Goal: Task Accomplishment & Management: Manage account settings

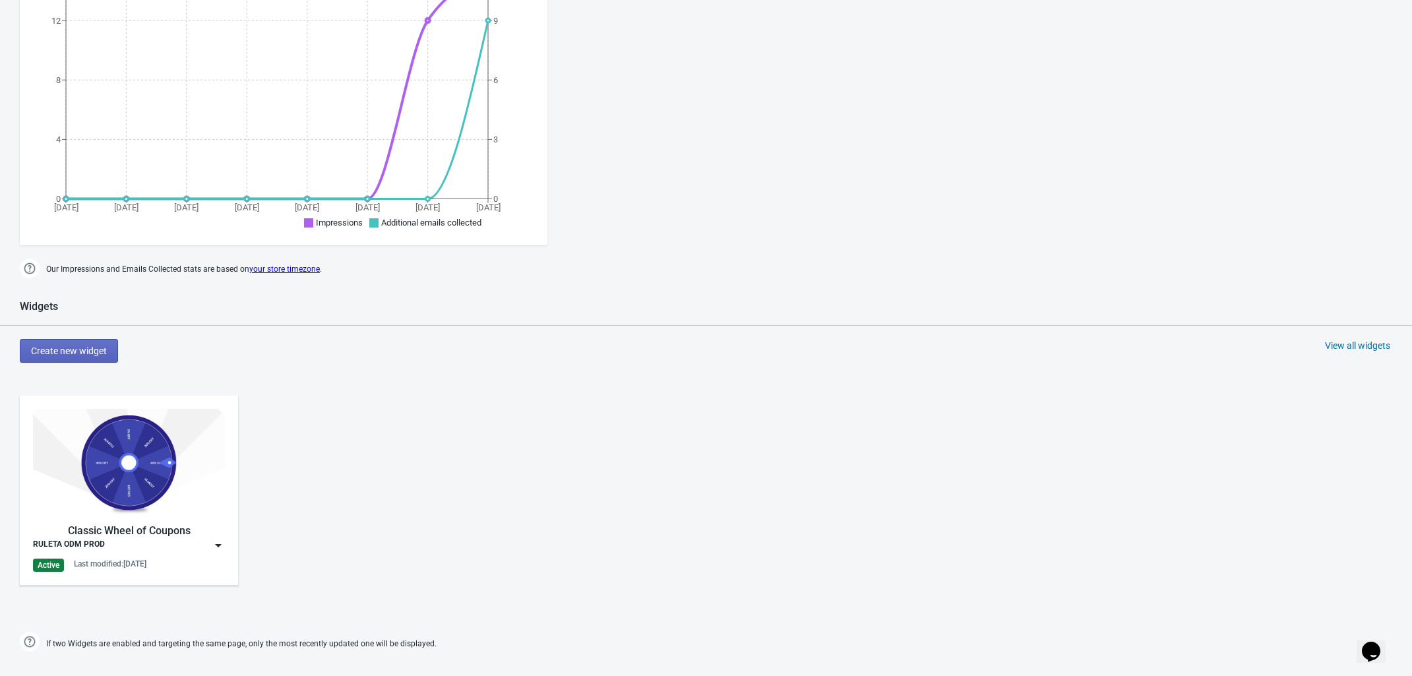
scroll to position [659, 0]
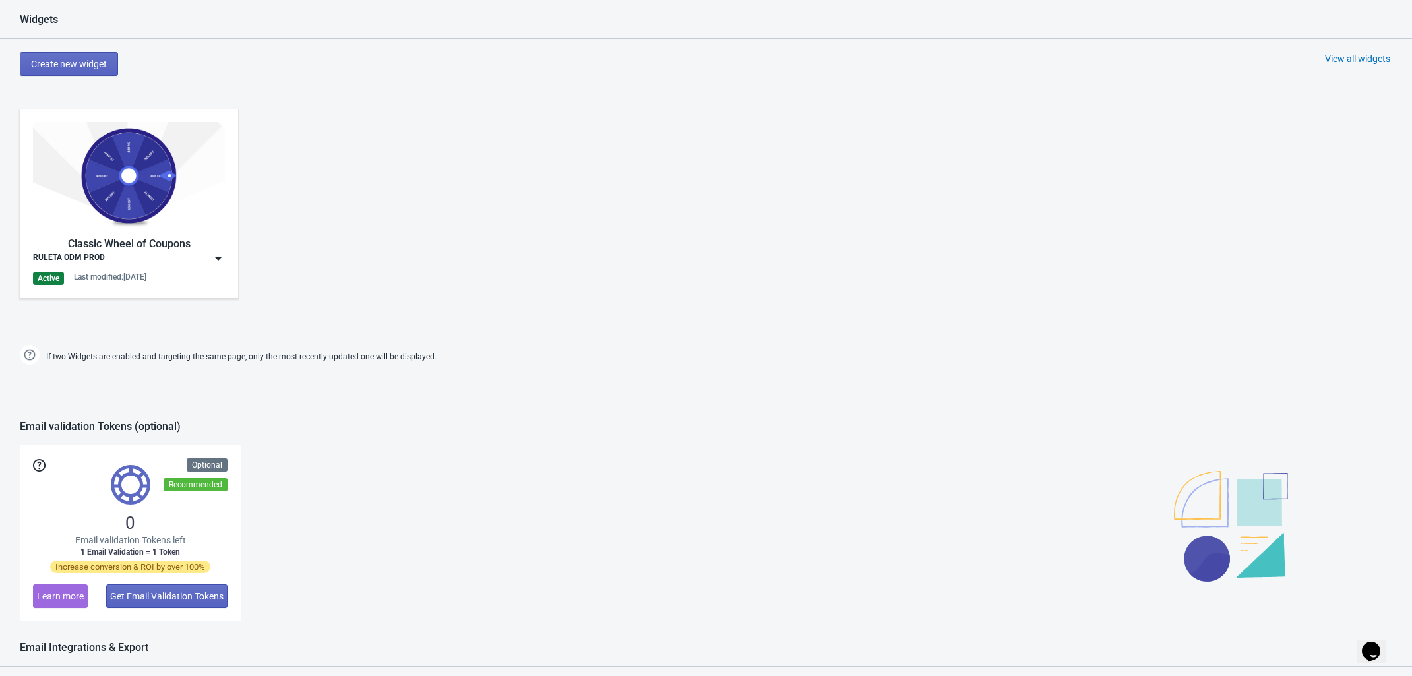
click at [195, 259] on div "RULETA ODM PROD" at bounding box center [129, 258] width 192 height 13
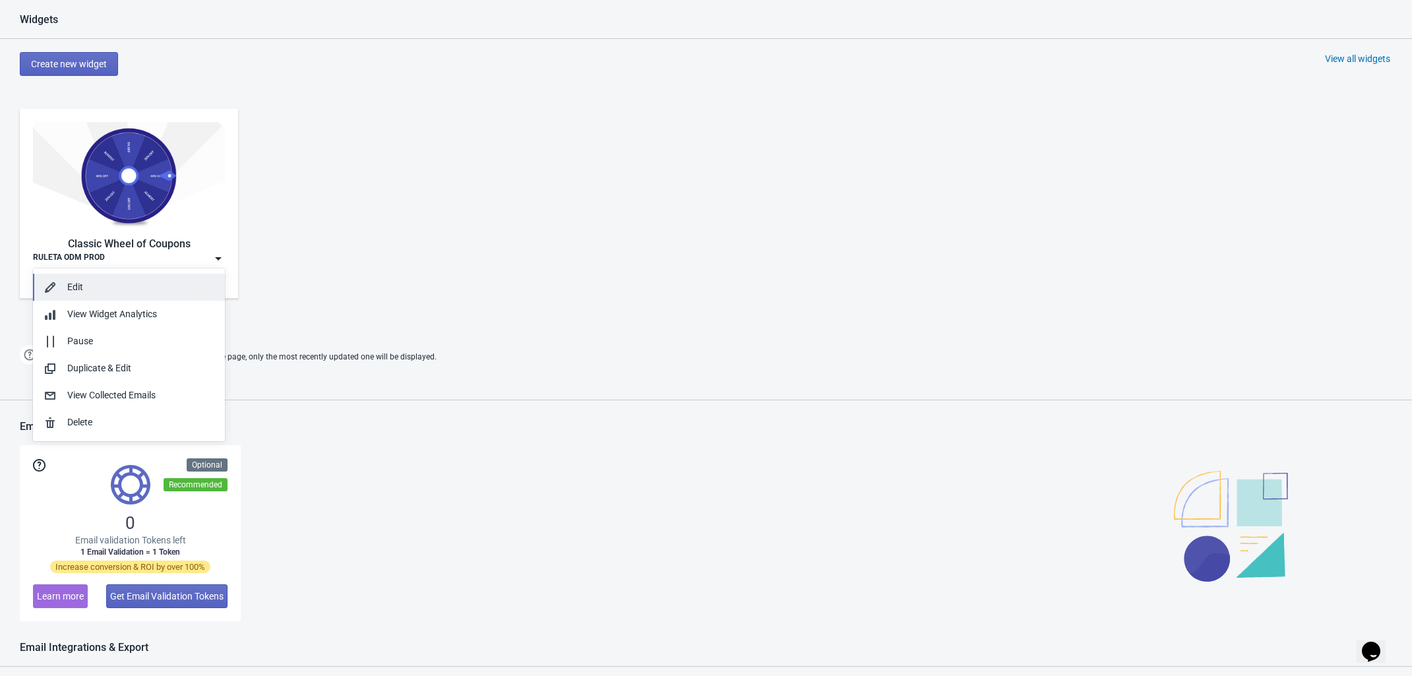
click at [124, 286] on div "Edit" at bounding box center [140, 287] width 147 height 14
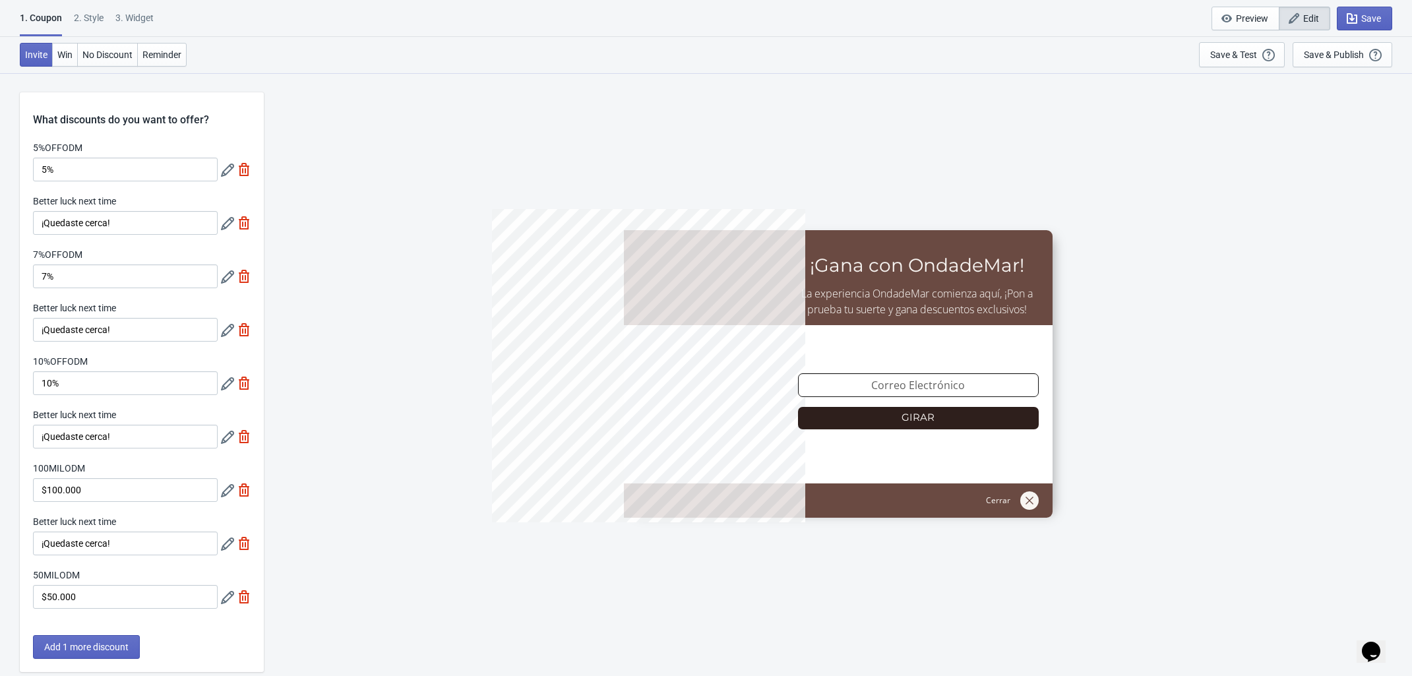
click at [92, 11] on div "2 . Style" at bounding box center [89, 22] width 30 height 23
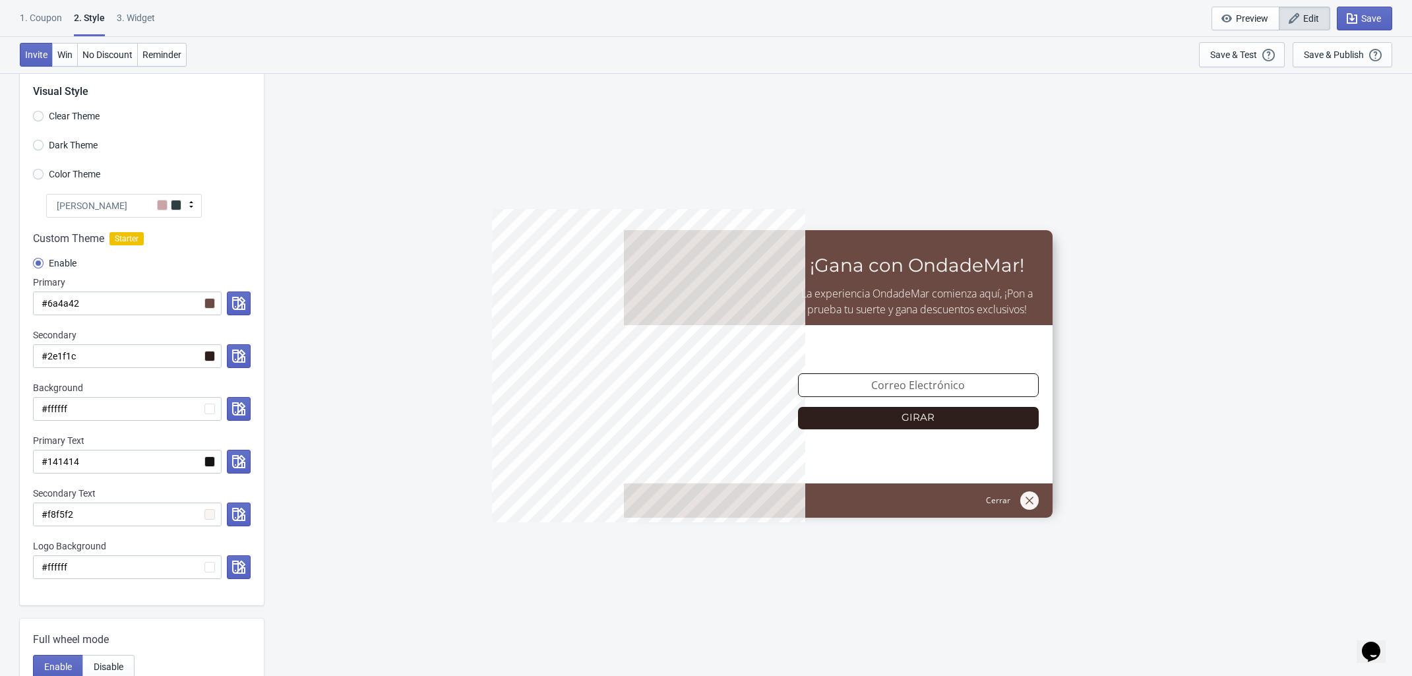
scroll to position [82, 0]
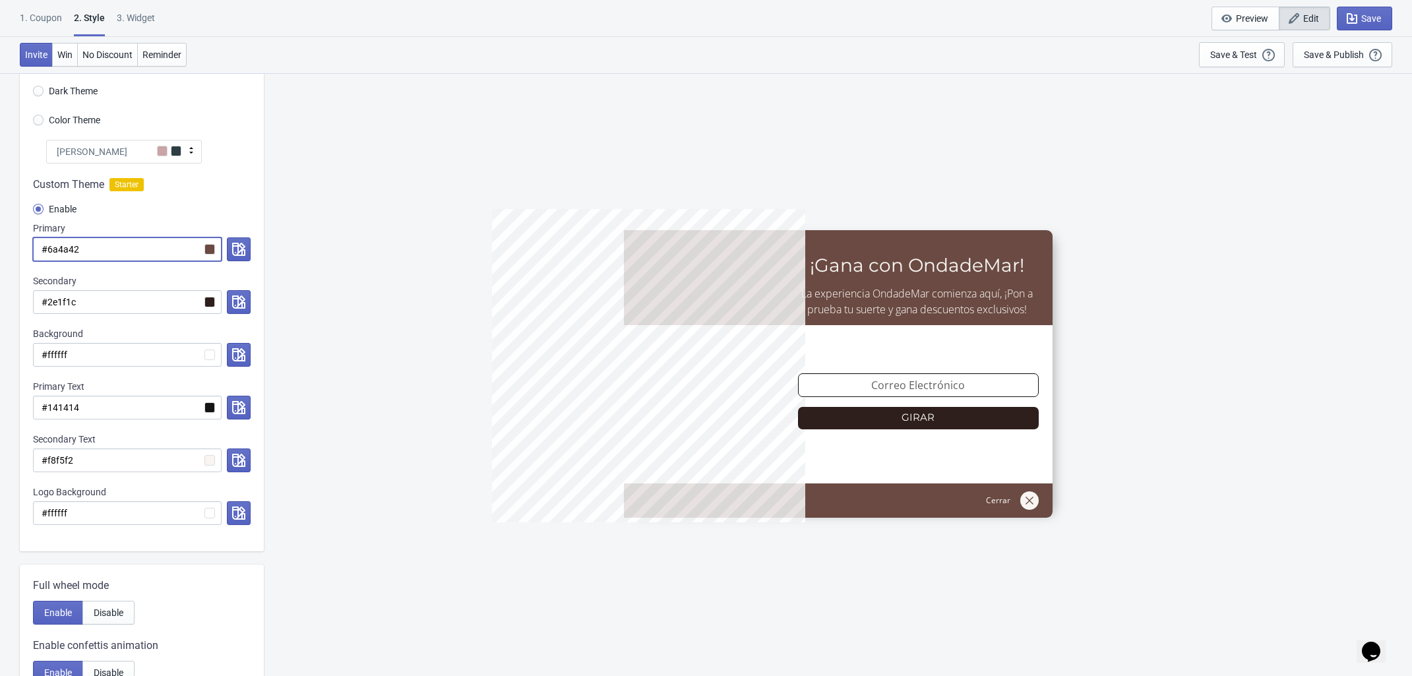
drag, startPoint x: 90, startPoint y: 257, endPoint x: 47, endPoint y: 238, distance: 46.9
click at [47, 238] on input "#6a4a42" at bounding box center [127, 249] width 189 height 24
radio input "true"
type input "#b"
radio input "true"
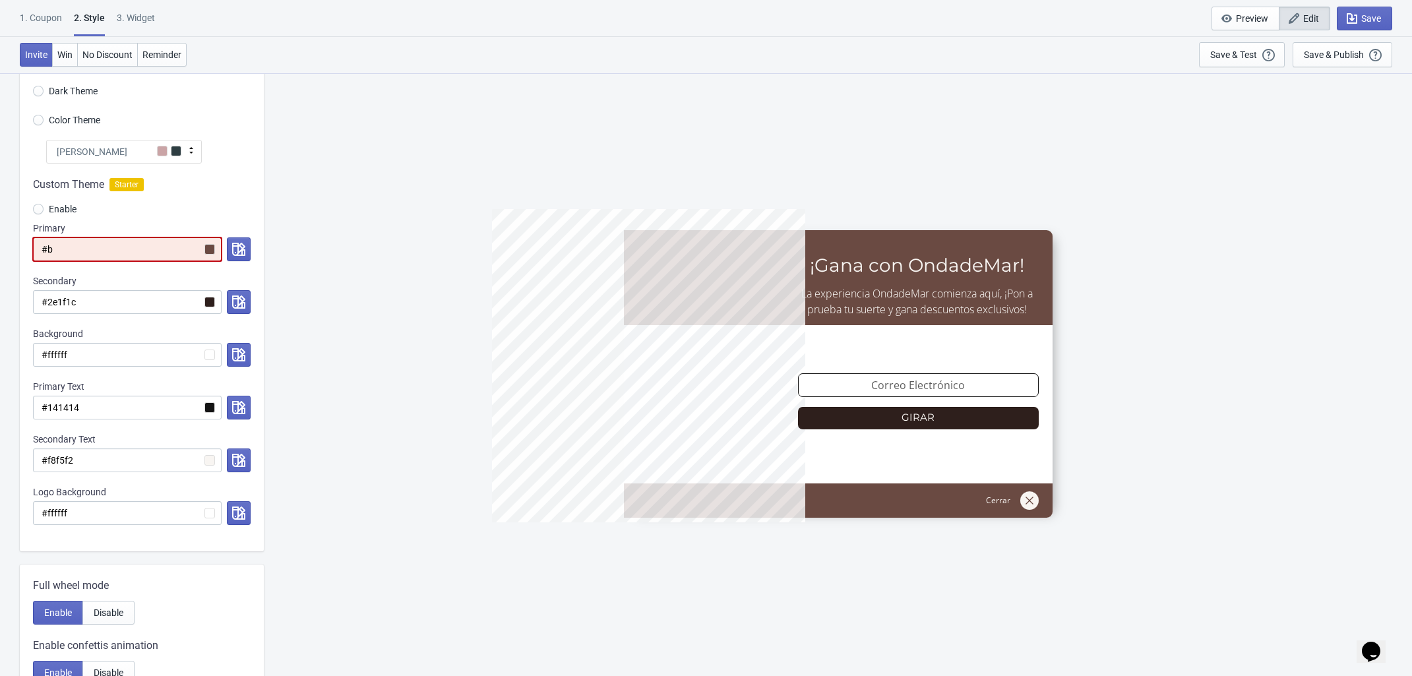
type input "#b0"
radio input "true"
type input "#b03"
radio input "true"
type input "#b036"
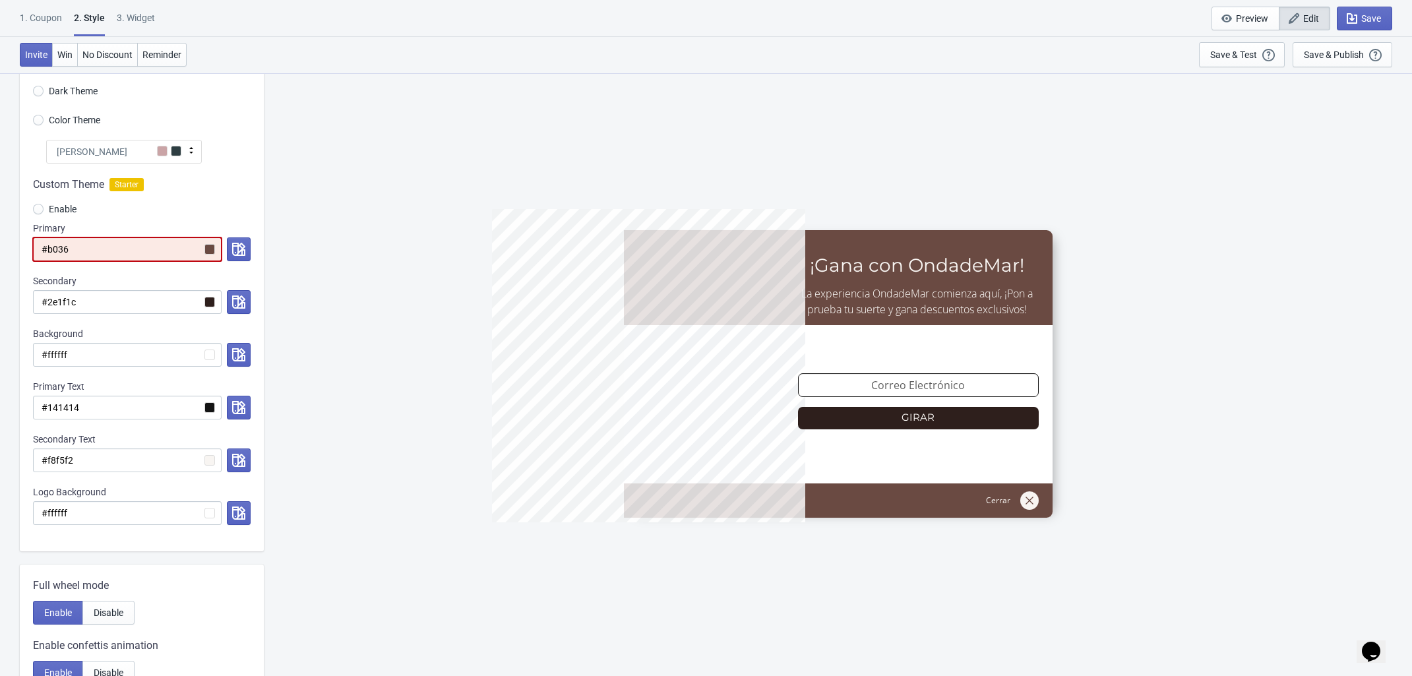
radio input "true"
type input "#b0364"
radio input "true"
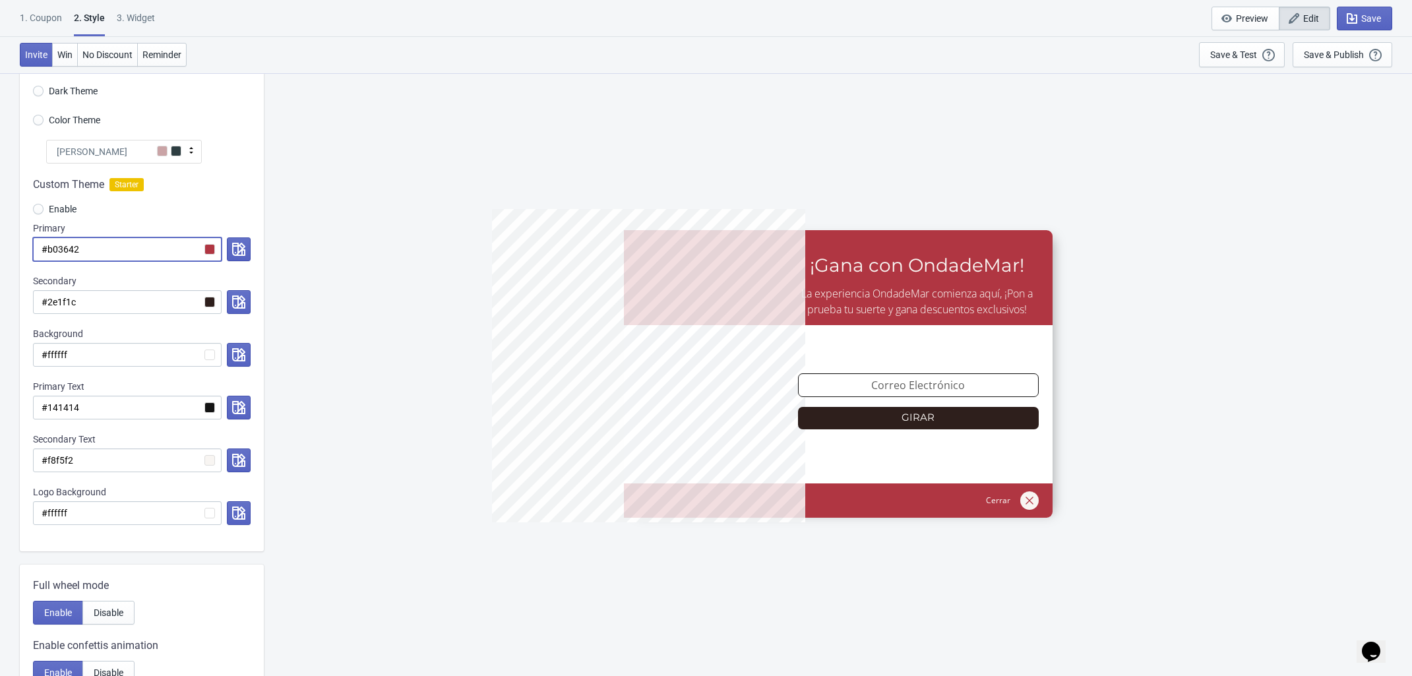
type input "#b03642"
drag, startPoint x: 96, startPoint y: 296, endPoint x: 49, endPoint y: 295, distance: 46.8
click at [49, 295] on input "#2e1f1c" at bounding box center [127, 302] width 189 height 24
click at [493, 276] on div at bounding box center [657, 374] width 330 height 330
click at [344, 154] on div "5%OFFODM ¡Gana con OndadeMar! La experiencia OndadeMar comienza aquí, ¡Pon a pr…" at bounding box center [837, 374] width 1135 height 603
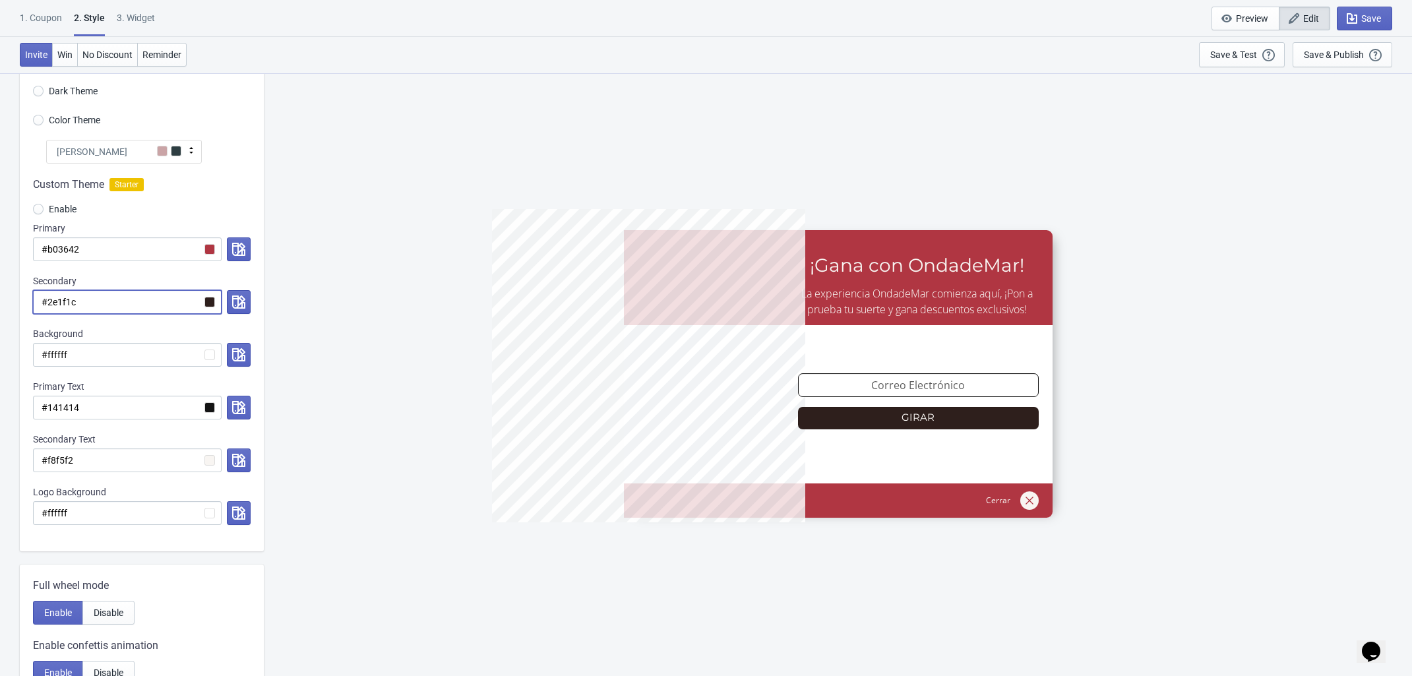
drag, startPoint x: 90, startPoint y: 297, endPoint x: 86, endPoint y: 304, distance: 7.7
click at [46, 303] on input "#2e1f1c" at bounding box center [127, 302] width 189 height 24
radio input "true"
type input "#"
radio input "true"
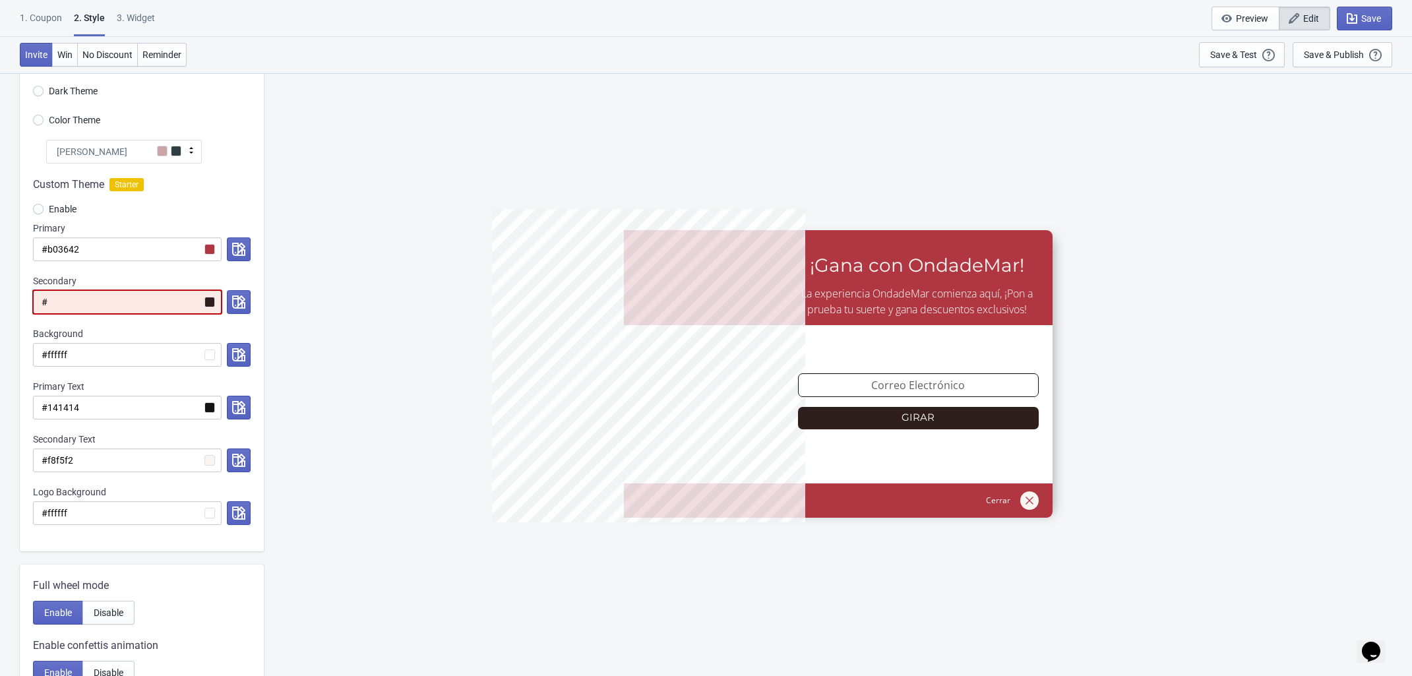
type input "#8"
radio input "true"
type input "#88"
radio input "true"
type input "#881"
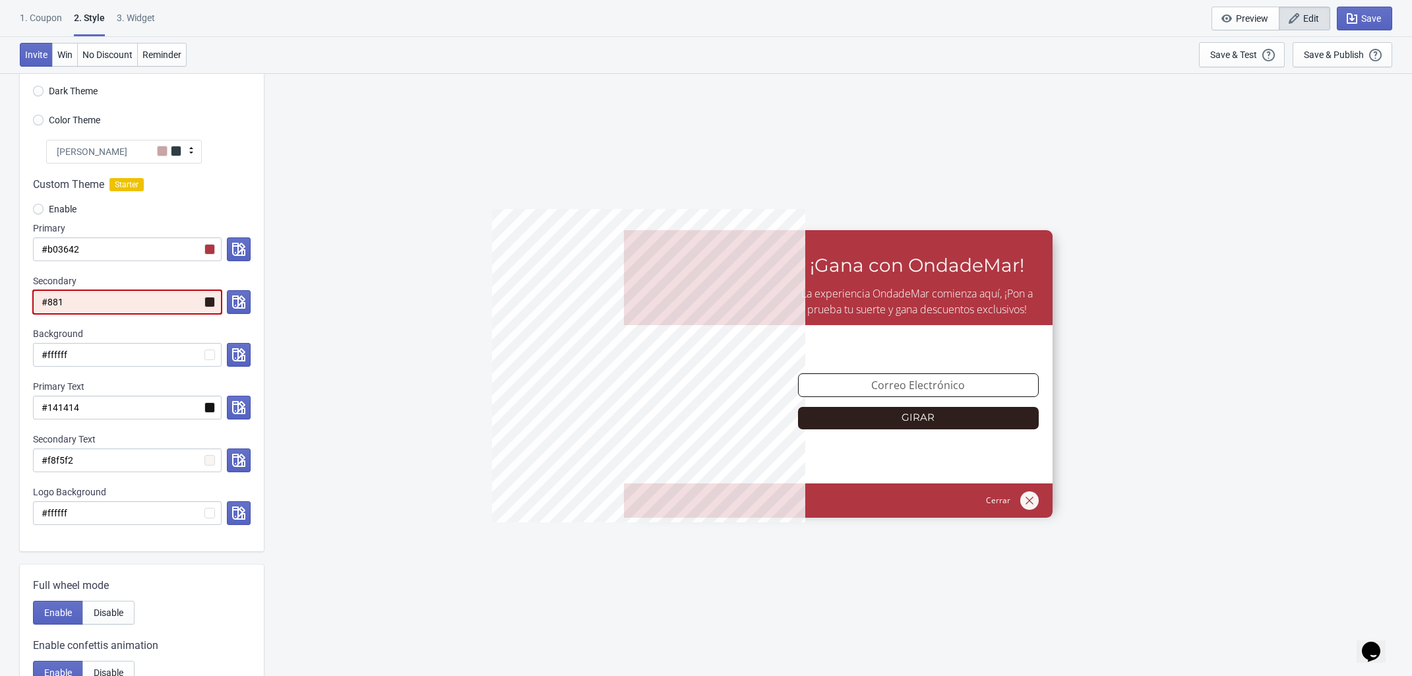
radio input "true"
type input "#881e"
radio input "true"
type input "#881e2"
radio input "true"
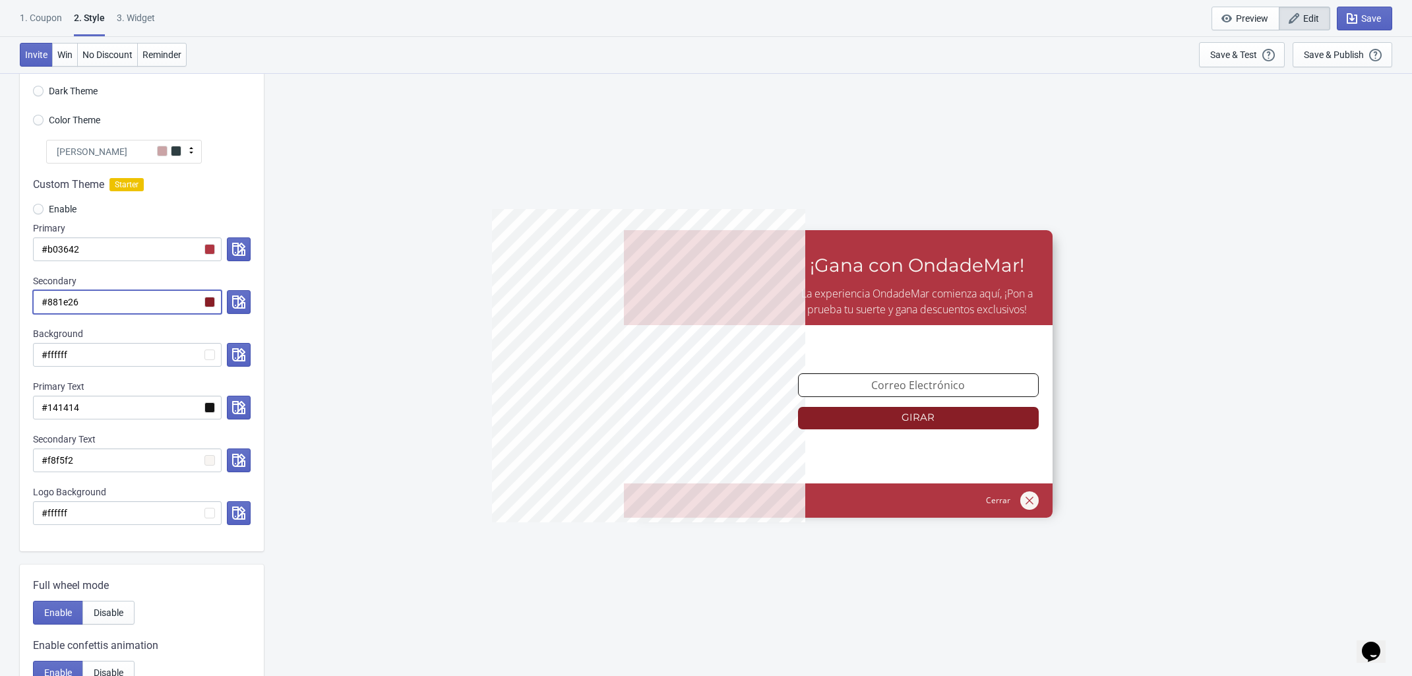
type input "#881e26"
click at [370, 335] on div "5%OFFODM ¡Gana con OndadeMar! La experiencia OndadeMar comienza aquí, ¡Pon a pr…" at bounding box center [837, 374] width 1135 height 603
click at [338, 271] on div "5%OFFODM ¡Gana con OndadeMar! La experiencia OndadeMar comienza aquí, ¡Pon a pr…" at bounding box center [837, 374] width 1135 height 603
drag, startPoint x: 104, startPoint y: 293, endPoint x: 47, endPoint y: 287, distance: 56.4
click at [47, 287] on div "Secondary #881e26" at bounding box center [142, 294] width 218 height 40
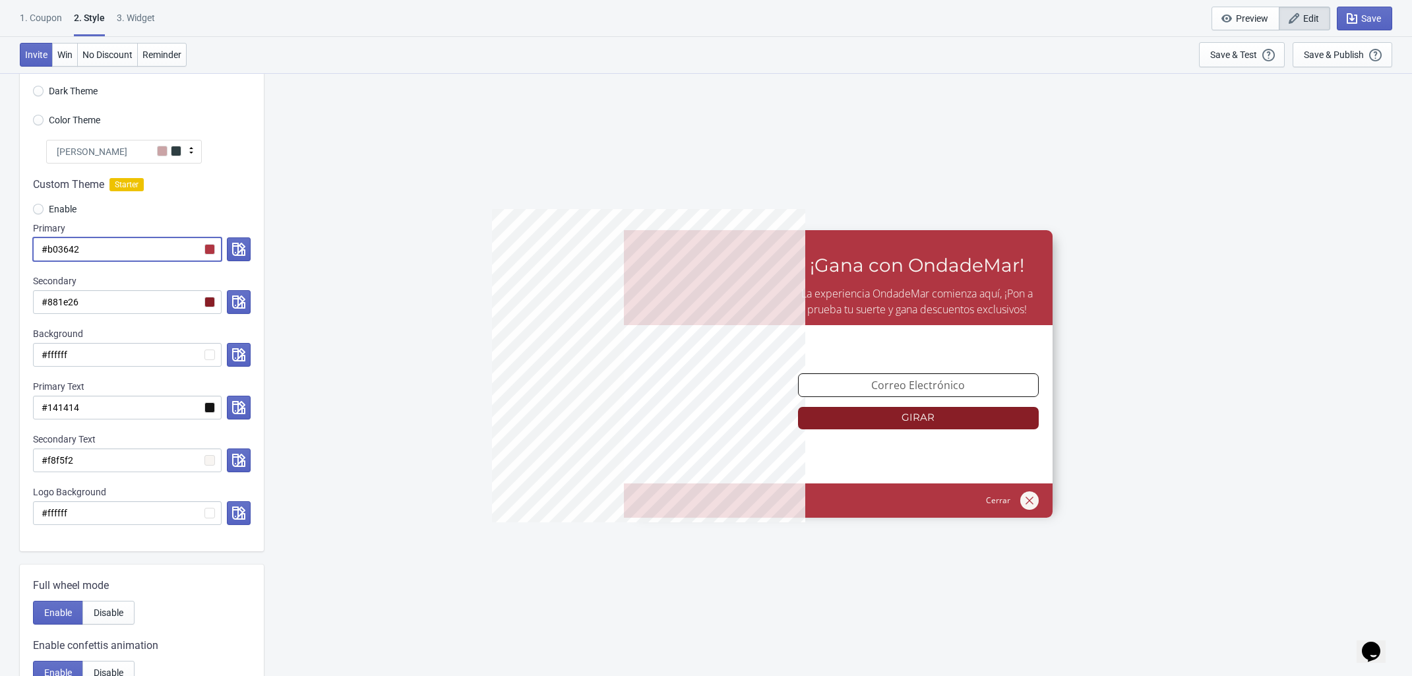
drag, startPoint x: 104, startPoint y: 257, endPoint x: 47, endPoint y: 243, distance: 58.4
click at [47, 242] on input "#b03642" at bounding box center [127, 249] width 189 height 24
drag, startPoint x: 324, startPoint y: 299, endPoint x: 307, endPoint y: 292, distance: 19.0
click at [324, 299] on div "5%OFFODM ¡Gana con OndadeMar! La experiencia OndadeMar comienza aquí, ¡Pon a pr…" at bounding box center [837, 374] width 1135 height 603
drag, startPoint x: 87, startPoint y: 253, endPoint x: 47, endPoint y: 246, distance: 40.9
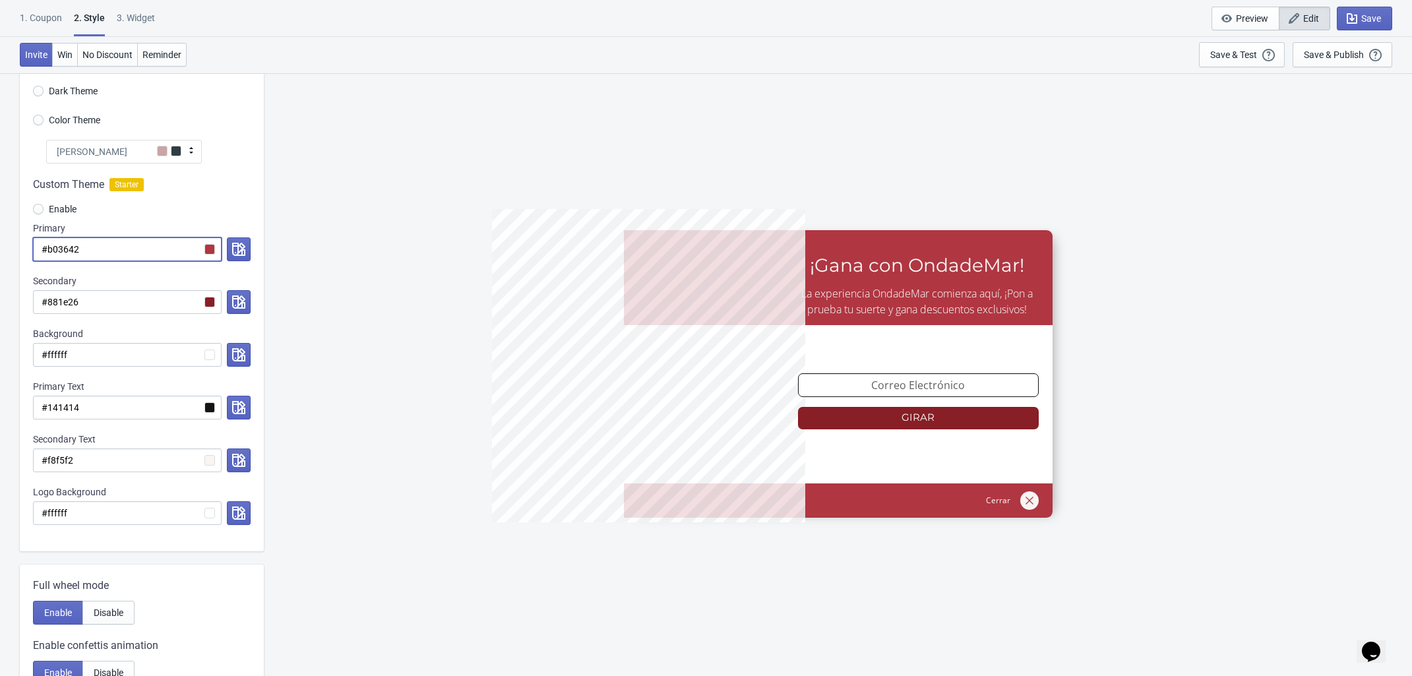
click at [47, 246] on input "#b03642" at bounding box center [127, 249] width 189 height 24
drag, startPoint x: 89, startPoint y: 302, endPoint x: 48, endPoint y: 297, distance: 41.2
click at [48, 297] on input "#881e26" at bounding box center [127, 302] width 189 height 24
paste input "b03642"
radio input "true"
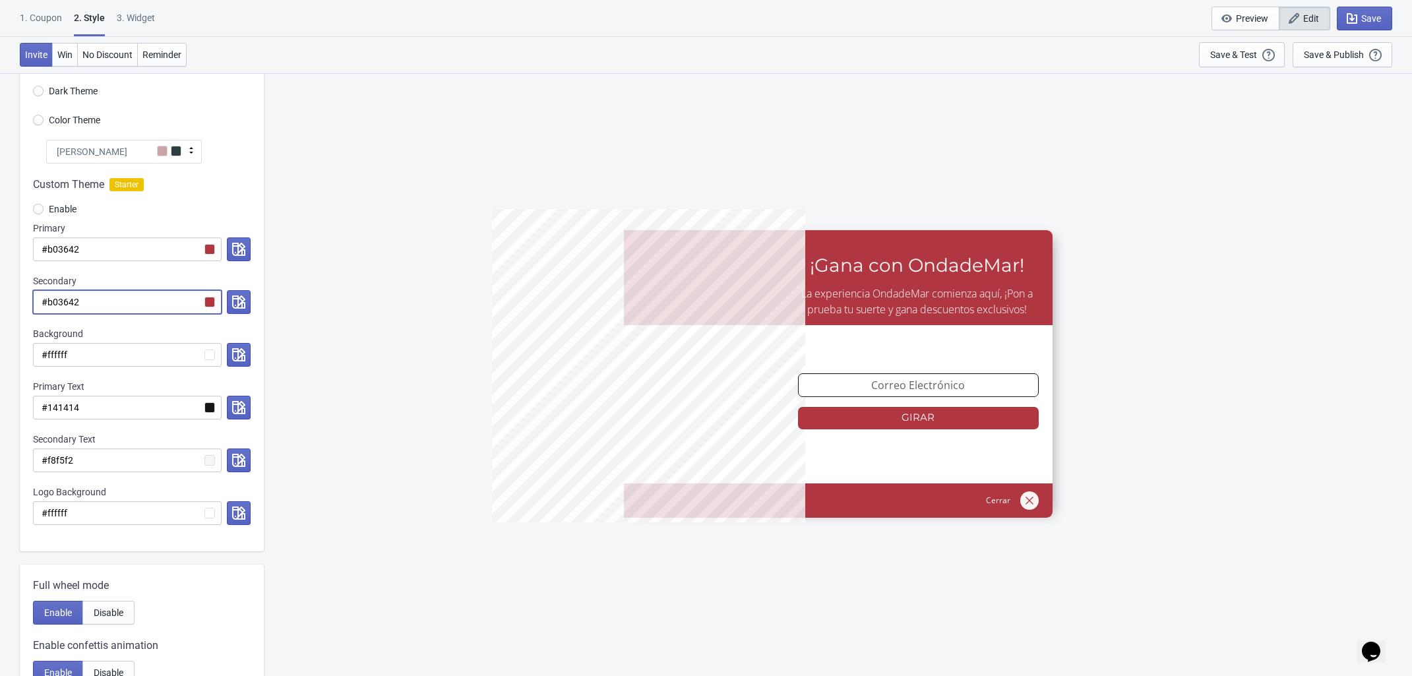
type input "#b03642"
drag, startPoint x: 106, startPoint y: 254, endPoint x: 49, endPoint y: 246, distance: 57.3
click at [49, 246] on input "#b03642" at bounding box center [127, 249] width 189 height 24
radio input "true"
type input "#8"
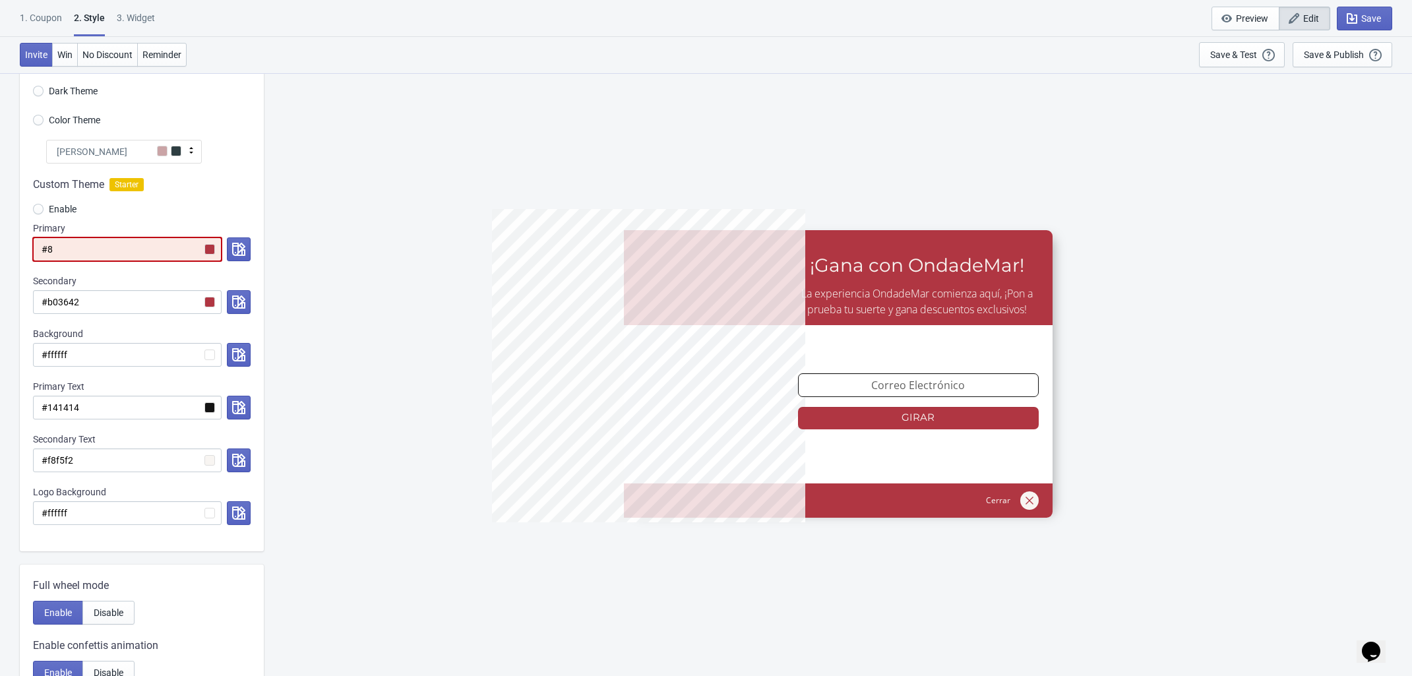
radio input "true"
type input "#88"
radio input "true"
type input "#881"
radio input "true"
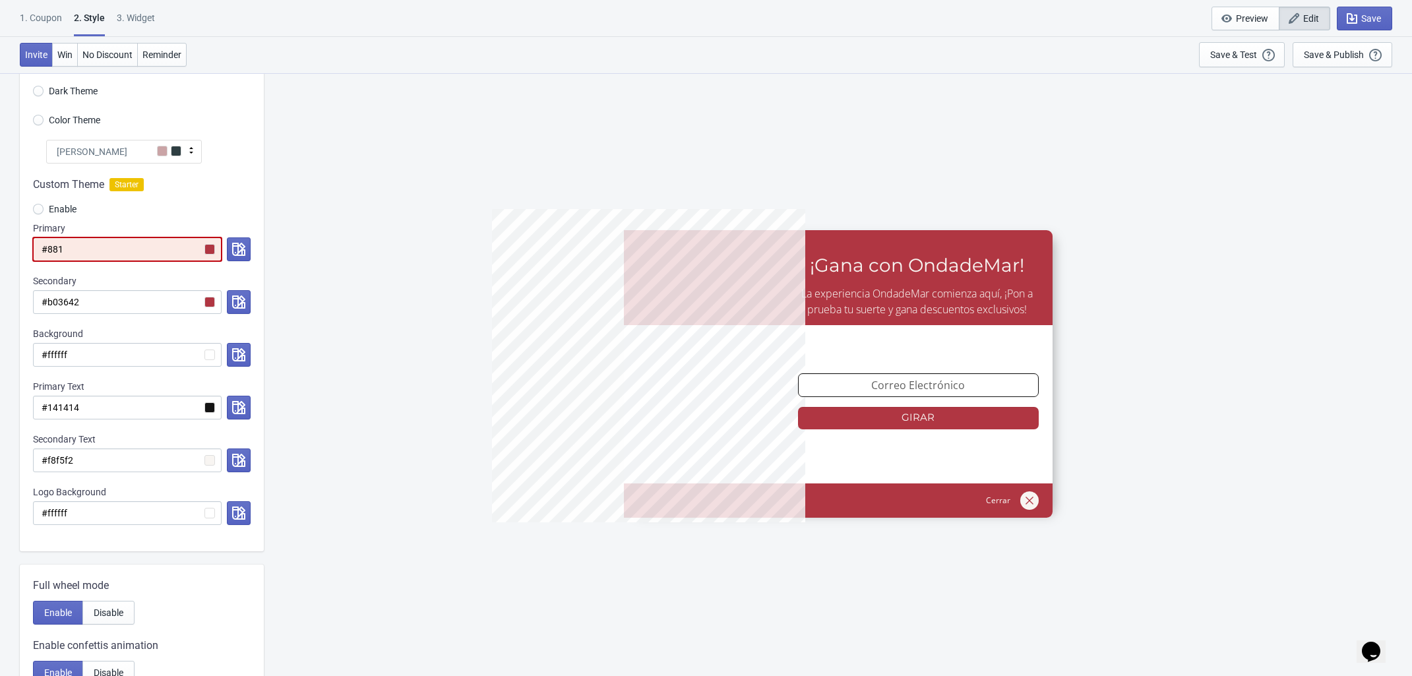
type input "#881e"
radio input "true"
type input "#881e2"
radio input "true"
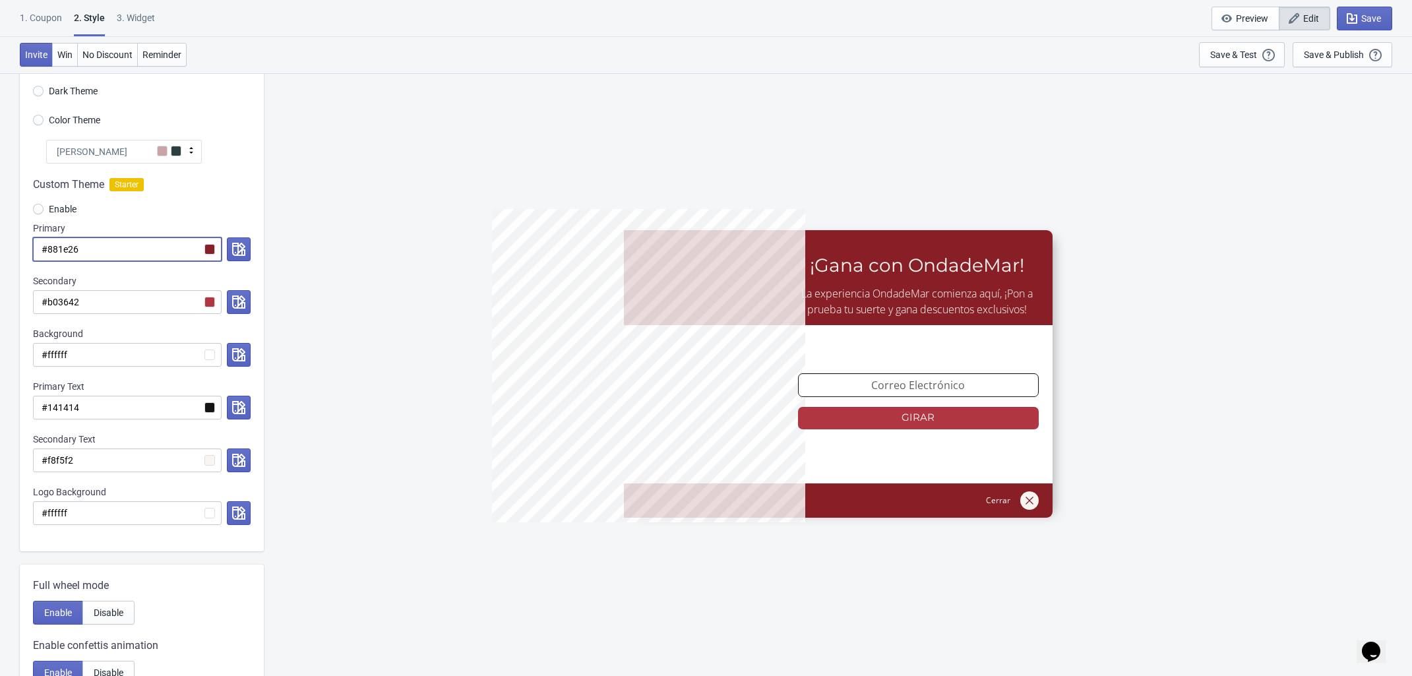
type input "#881e26"
click at [1201, 419] on div "5%OFFODM ¡Gana con OndadeMar! La experiencia OndadeMar comienza aquí, ¡Pon a pr…" at bounding box center [837, 374] width 1135 height 603
click at [317, 257] on div "5%OFFODM ¡Gana con OndadeMar! La experiencia OndadeMar comienza aquí, ¡Pon a pr…" at bounding box center [837, 374] width 1135 height 603
drag, startPoint x: 116, startPoint y: 248, endPoint x: 47, endPoint y: 246, distance: 68.6
click at [47, 245] on input "#881e26" at bounding box center [127, 249] width 189 height 24
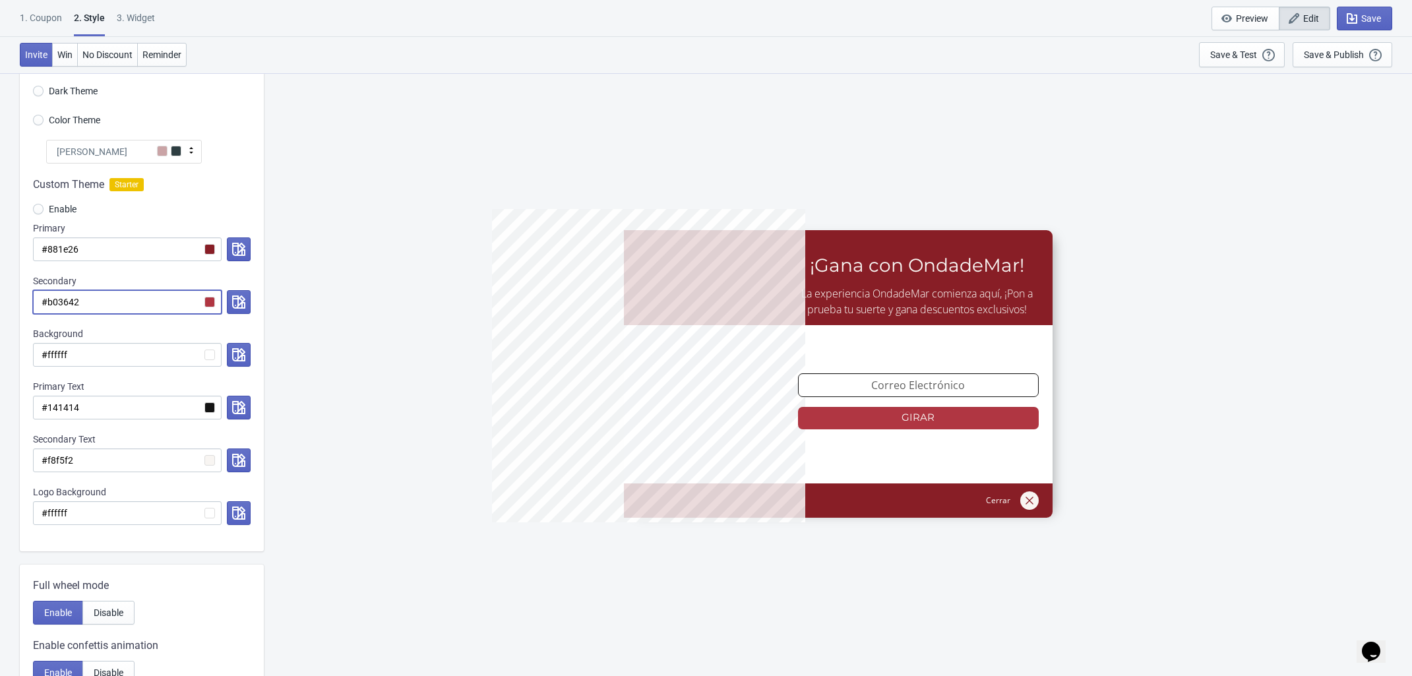
drag, startPoint x: 110, startPoint y: 304, endPoint x: 47, endPoint y: 301, distance: 63.4
click at [47, 301] on input "#b03642" at bounding box center [127, 302] width 189 height 24
paste input "881e26"
radio input "true"
type input "#881e26"
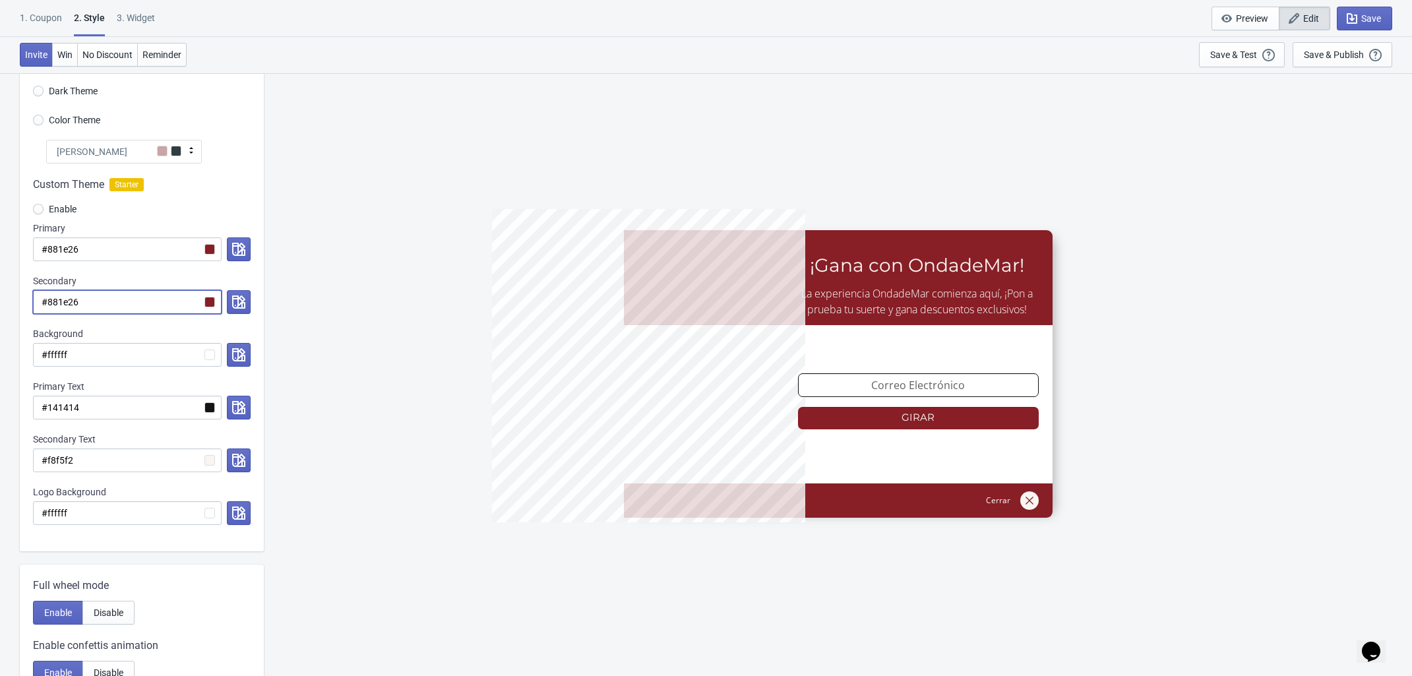
click at [399, 311] on div "5%OFFODM ¡Gana con OndadeMar! La experiencia OndadeMar comienza aquí, ¡Pon a pr…" at bounding box center [837, 374] width 1135 height 603
drag, startPoint x: 129, startPoint y: 247, endPoint x: 45, endPoint y: 245, distance: 84.4
click at [45, 245] on input "#881e26" at bounding box center [127, 249] width 189 height 24
click at [94, 253] on input "#881e26" at bounding box center [127, 249] width 189 height 24
drag, startPoint x: 89, startPoint y: 253, endPoint x: 47, endPoint y: 241, distance: 43.0
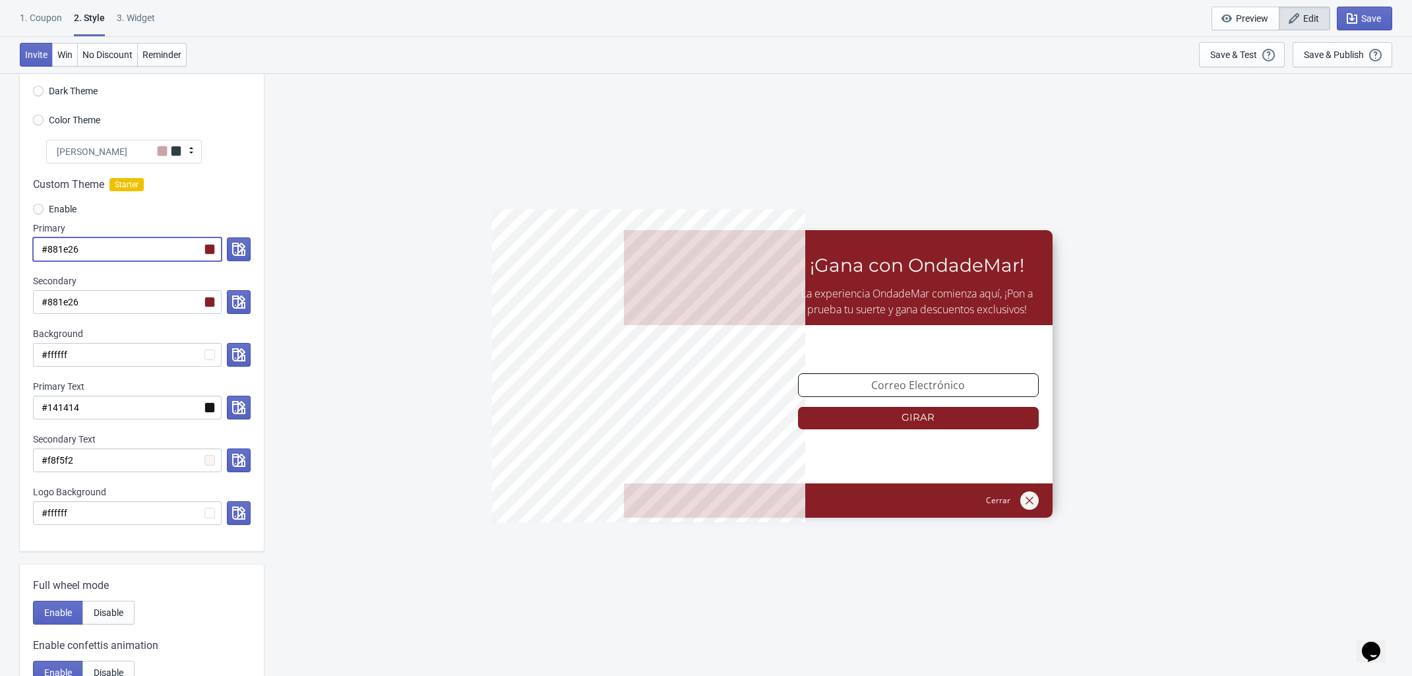
click at [47, 241] on input "#881e26" at bounding box center [127, 249] width 189 height 24
click at [388, 293] on div "5%OFFODM ¡Gana con OndadeMar! La experiencia OndadeMar comienza aquí, ¡Pon a pr…" at bounding box center [837, 374] width 1135 height 603
drag, startPoint x: 91, startPoint y: 299, endPoint x: 26, endPoint y: 295, distance: 64.7
click at [26, 295] on div "Custom Theme Starter Enable Primary #881e26 Secondary #881e26 Background #fffff…" at bounding box center [142, 358] width 244 height 388
paste input "2e1f1c"
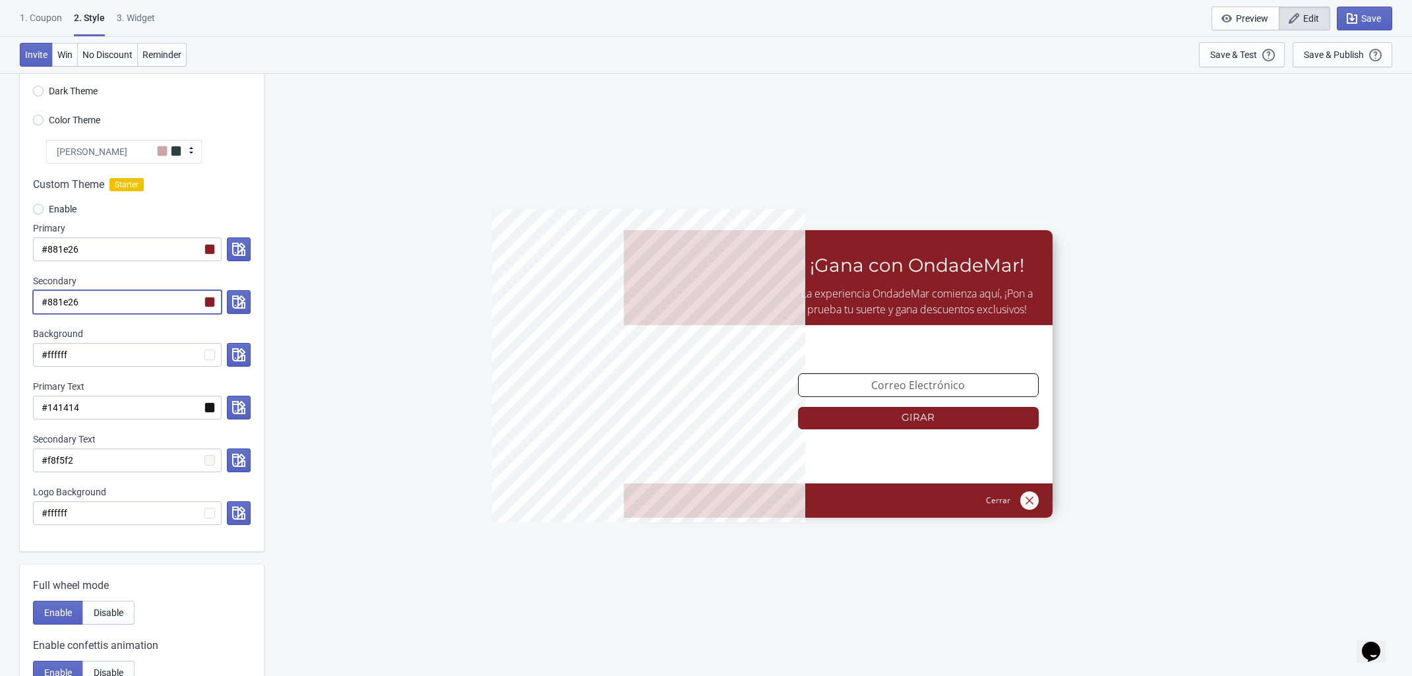
radio input "true"
type input "#2e1f1c"
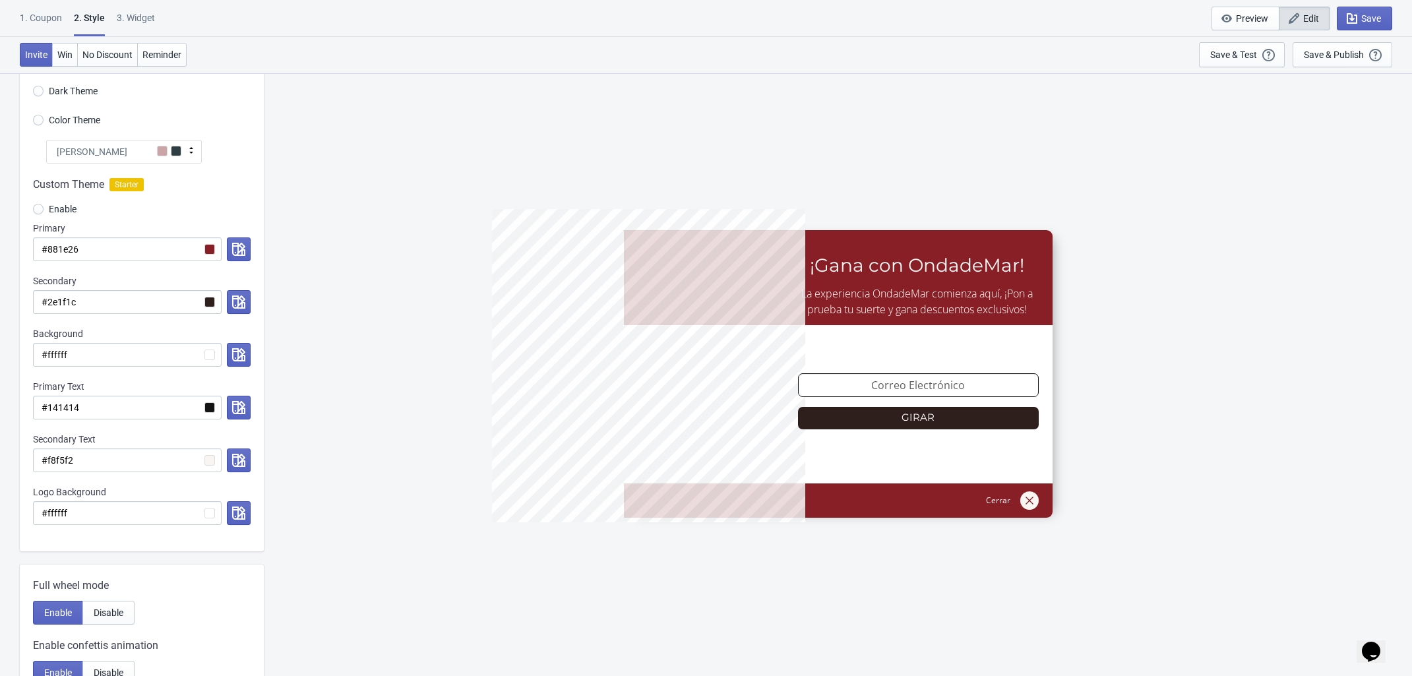
click at [446, 330] on div "5%OFFODM ¡Gana con OndadeMar! La experiencia OndadeMar comienza aquí, ¡Pon a pr…" at bounding box center [837, 374] width 1135 height 603
click at [98, 249] on input "#881e26" at bounding box center [127, 249] width 189 height 24
drag, startPoint x: 94, startPoint y: 250, endPoint x: 48, endPoint y: 244, distance: 46.5
click at [48, 244] on input "#881e26" at bounding box center [127, 249] width 189 height 24
drag, startPoint x: 102, startPoint y: 295, endPoint x: 47, endPoint y: 297, distance: 54.8
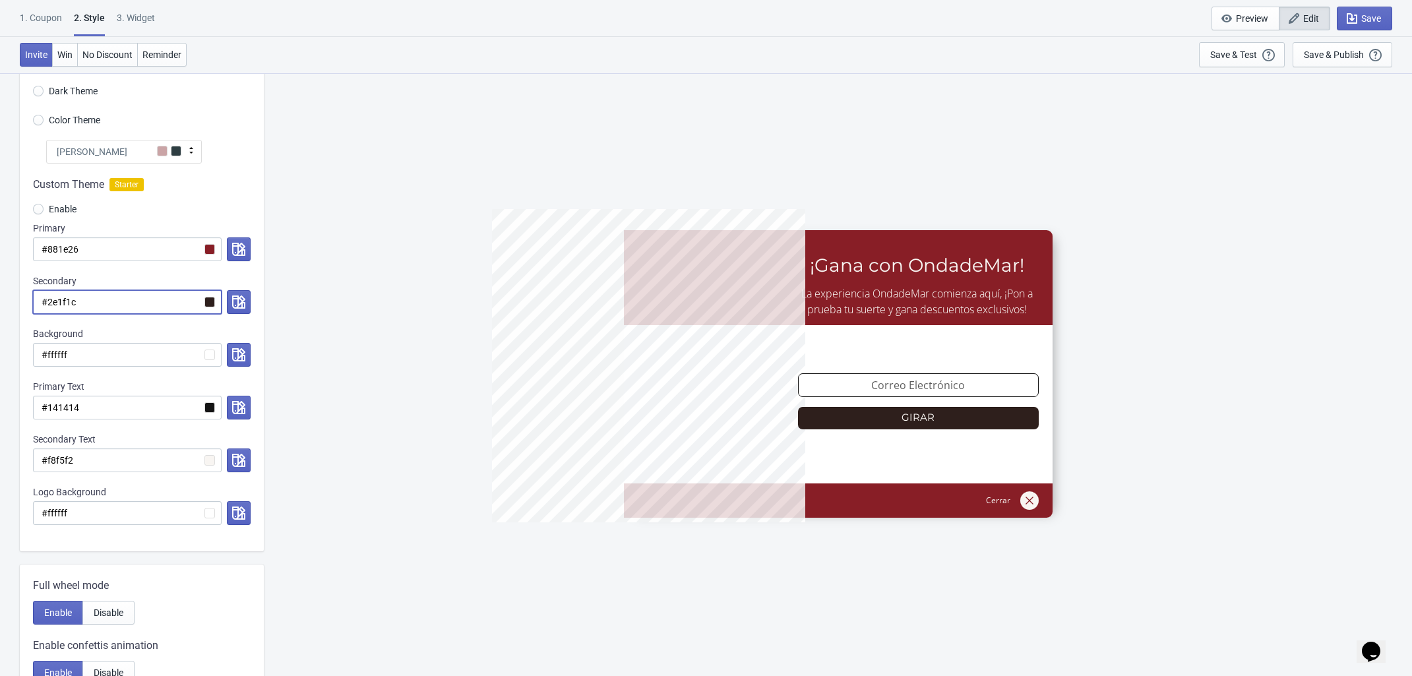
click at [47, 297] on input "#2e1f1c" at bounding box center [127, 302] width 189 height 24
paste input "881e26"
radio input "true"
type input "#881e26"
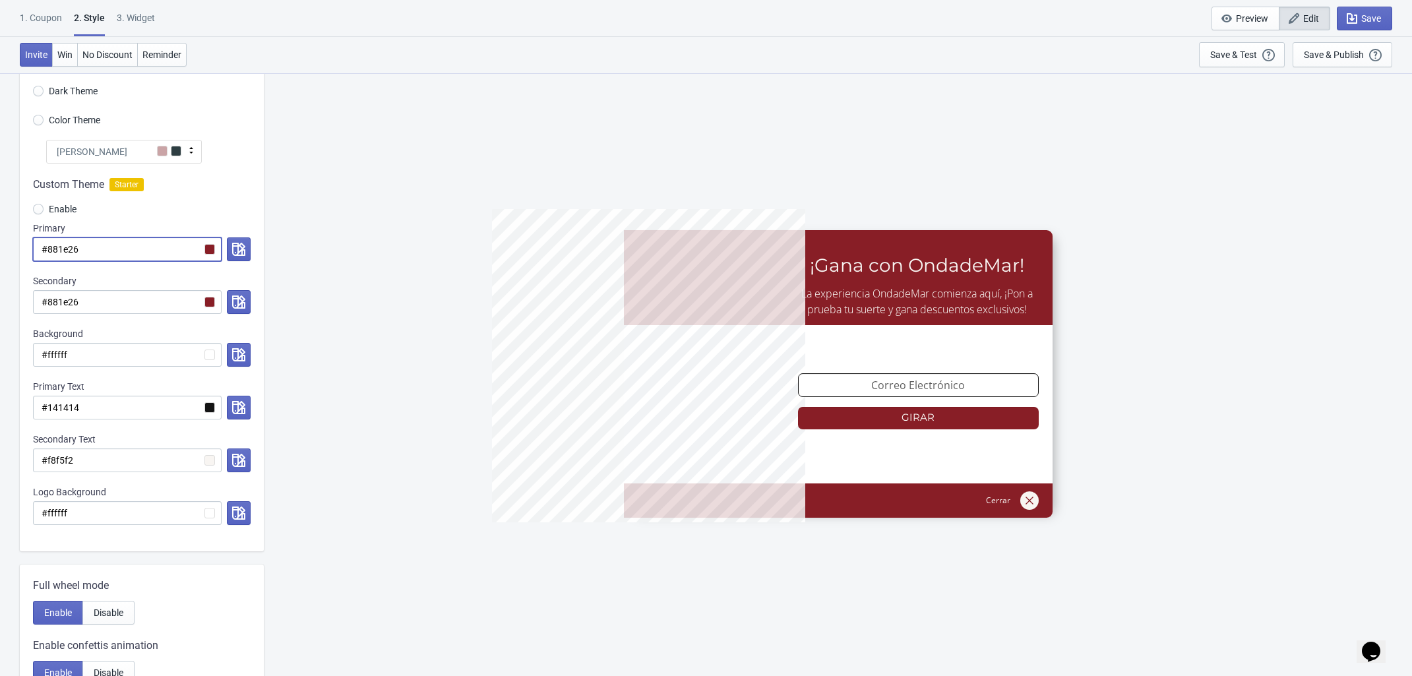
drag, startPoint x: 90, startPoint y: 247, endPoint x: 14, endPoint y: 236, distance: 76.6
click at [14, 236] on div "Visual Style Clear Theme Dark Theme Color Theme [PERSON_NAME] Red [PERSON_NAME]…" at bounding box center [706, 540] width 1412 height 1101
paste input "2e1f1c"
radio input "true"
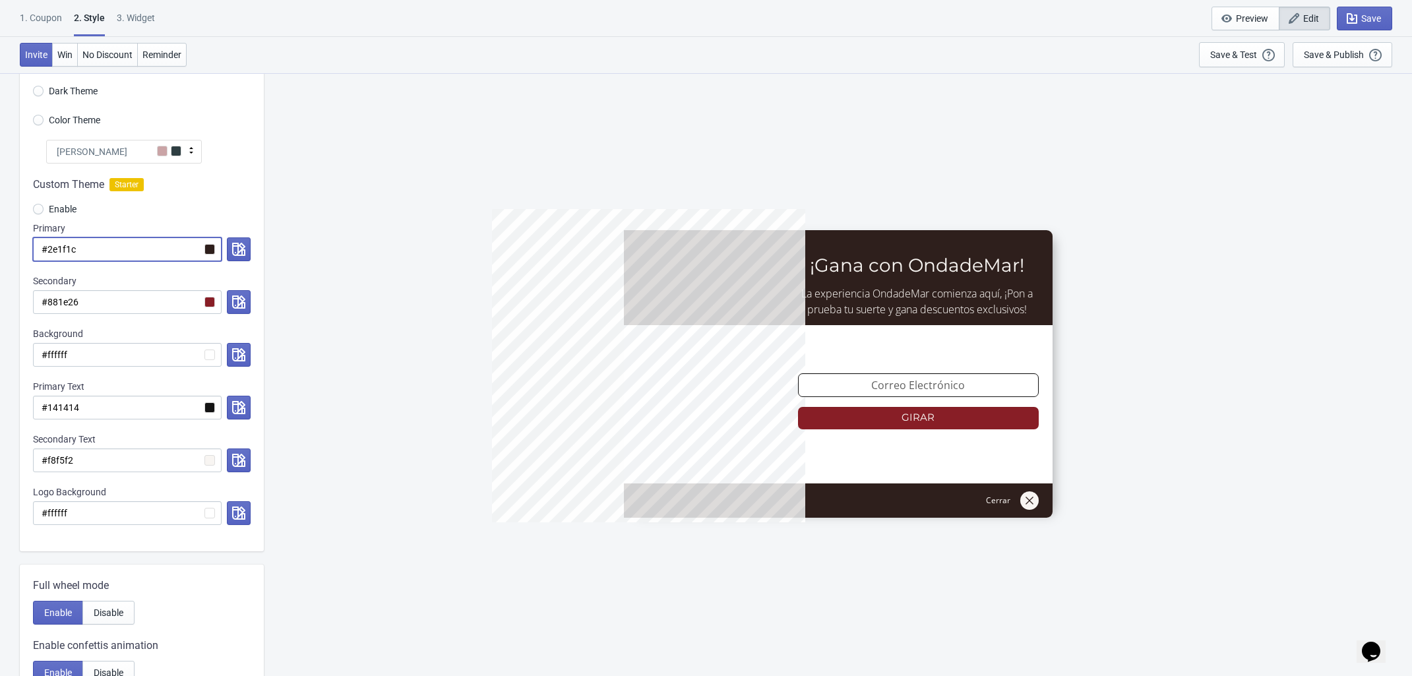
type input "#2e1f1c"
click at [1182, 322] on div "5%OFFODM ¡Gana con OndadeMar! La experiencia OndadeMar comienza aquí, ¡Pon a pr…" at bounding box center [837, 374] width 1135 height 603
click at [332, 334] on div "5%OFFODM ¡Gana con OndadeMar! La experiencia OndadeMar comienza aquí, ¡Pon a pr…" at bounding box center [837, 374] width 1135 height 603
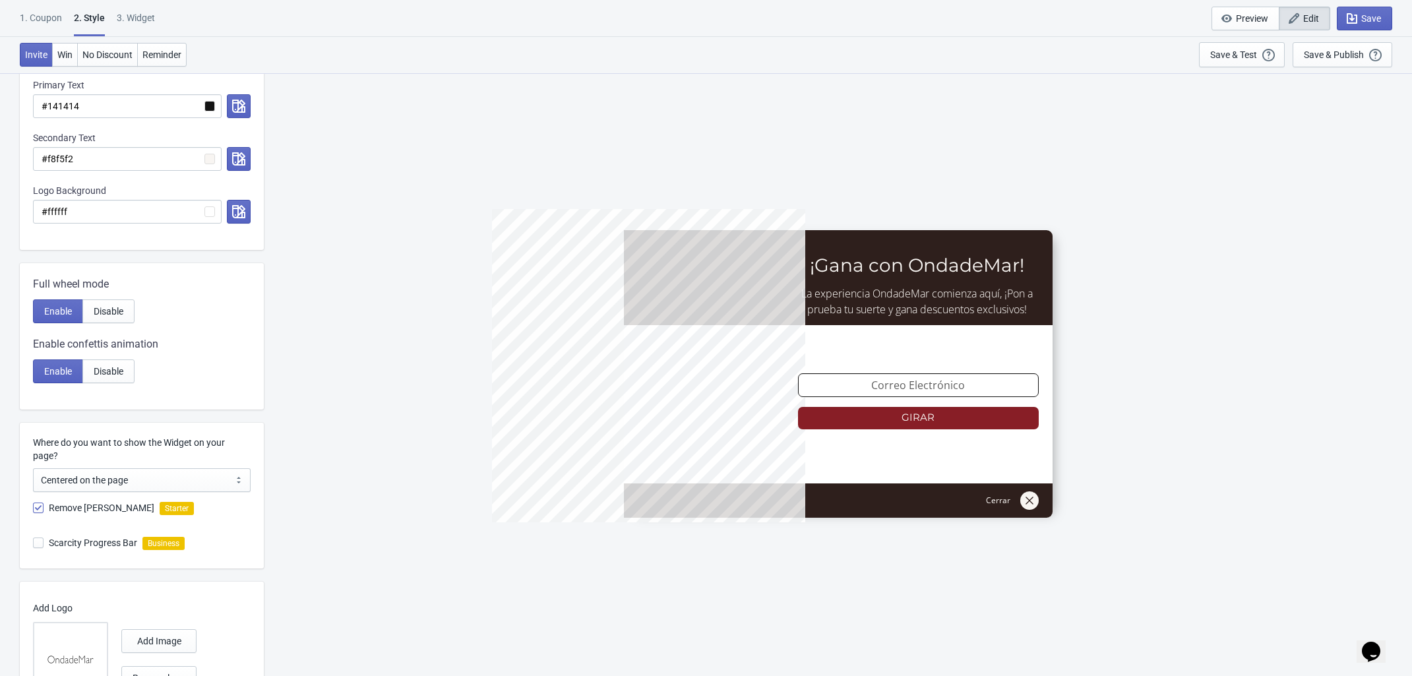
scroll to position [499, 0]
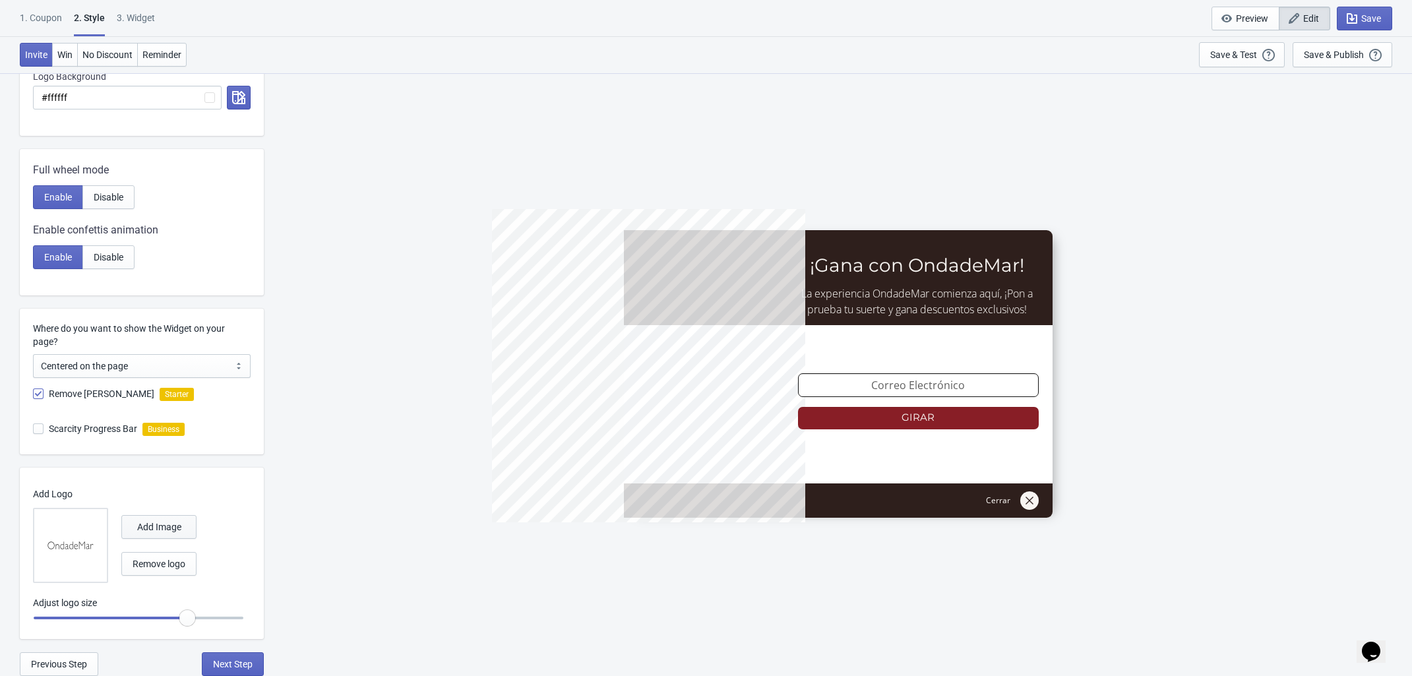
click at [145, 530] on span "Add Image" at bounding box center [159, 527] width 44 height 11
click at [73, 526] on img at bounding box center [70, 545] width 46 height 46
click at [0, 0] on input "file" at bounding box center [0, 0] width 0 height 0
click at [86, 538] on img at bounding box center [70, 545] width 46 height 46
click at [0, 0] on input "file" at bounding box center [0, 0] width 0 height 0
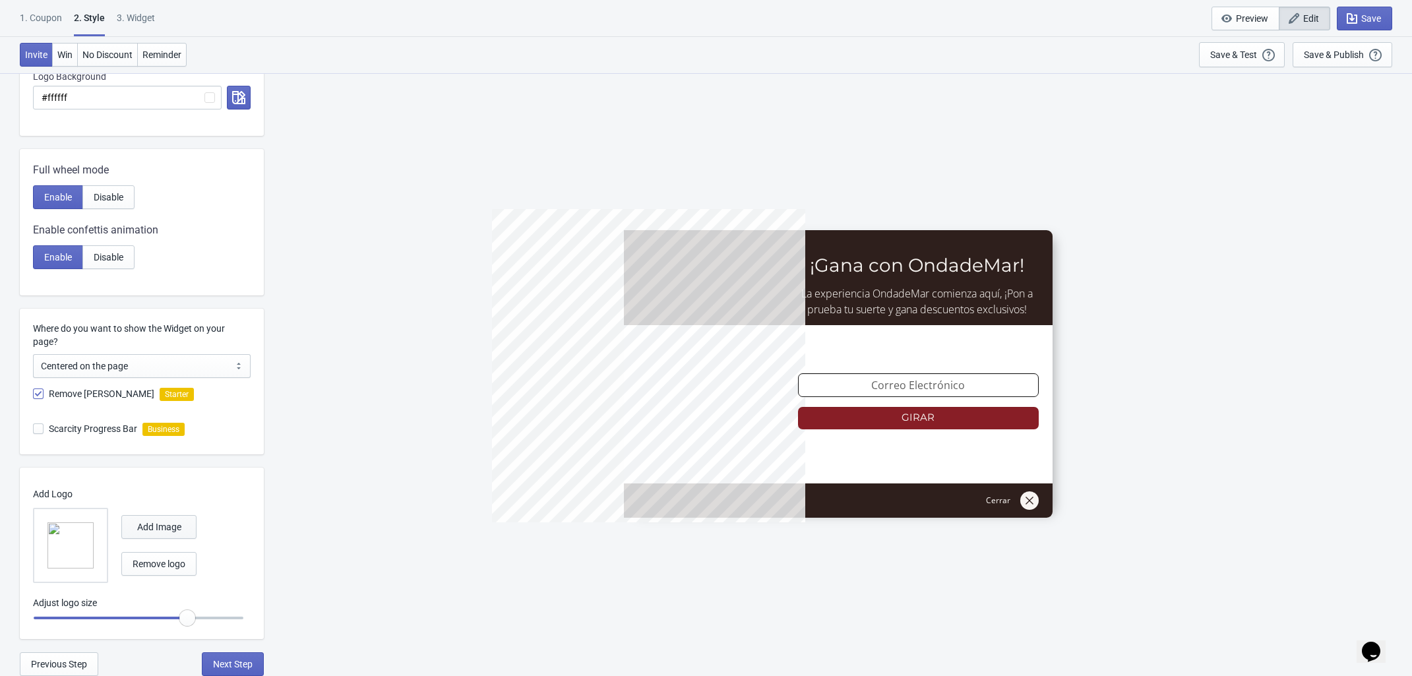
click at [150, 530] on span "Add Image" at bounding box center [159, 527] width 44 height 11
click at [73, 543] on img at bounding box center [70, 545] width 46 height 46
click at [0, 0] on input "file" at bounding box center [0, 0] width 0 height 0
click at [175, 562] on span "Remove logo" at bounding box center [159, 564] width 53 height 11
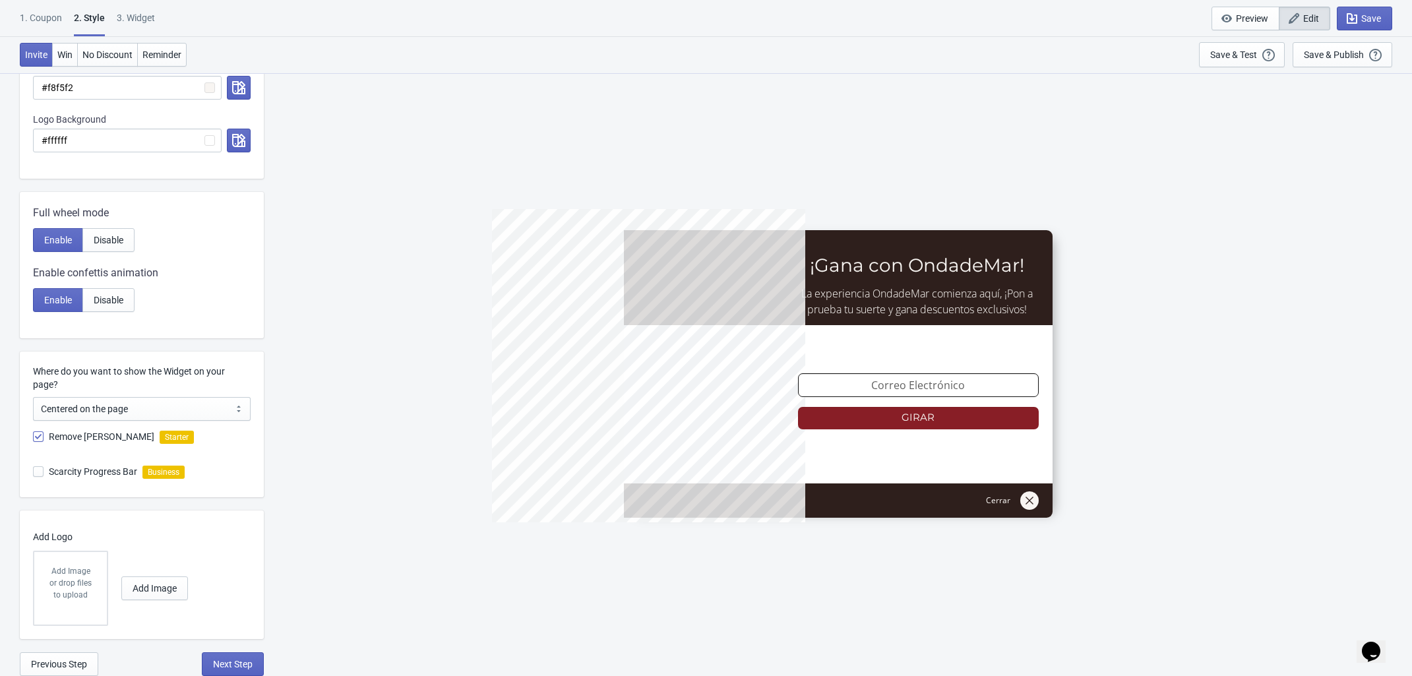
scroll to position [456, 0]
click at [160, 583] on span "Add Image" at bounding box center [155, 588] width 44 height 11
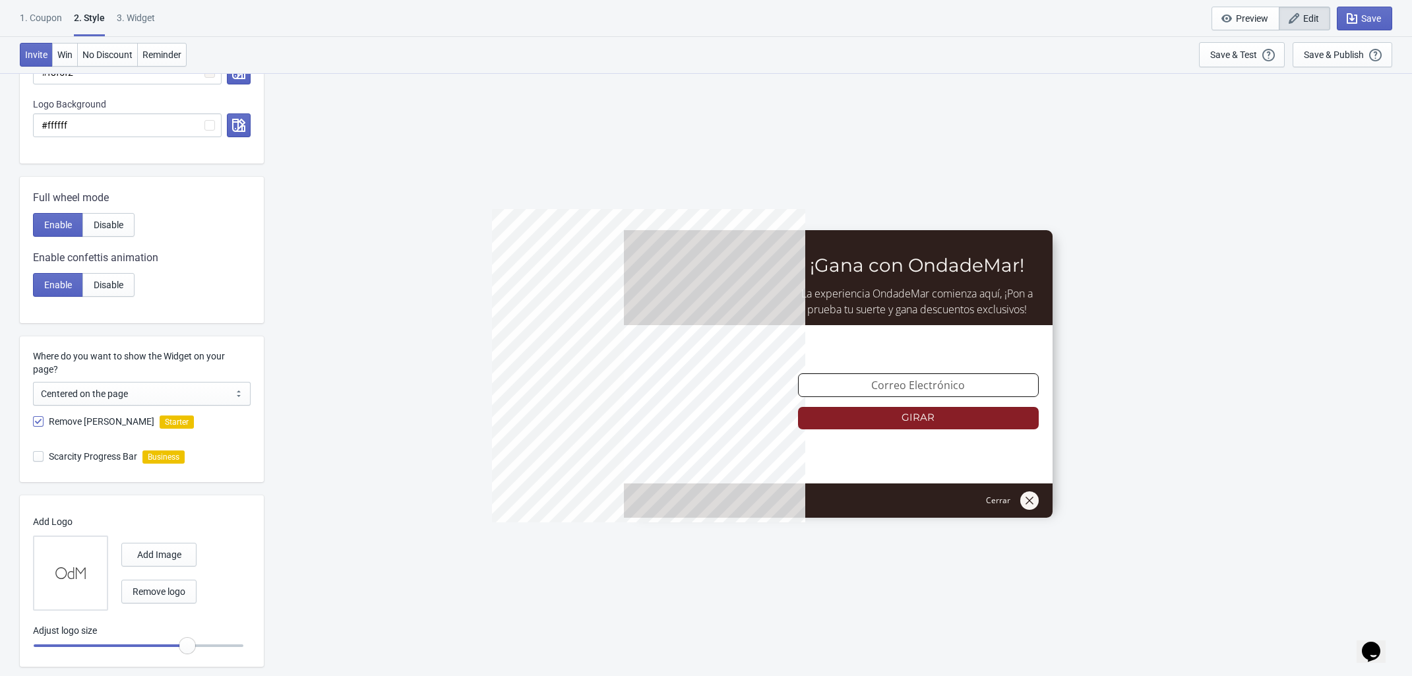
scroll to position [499, 0]
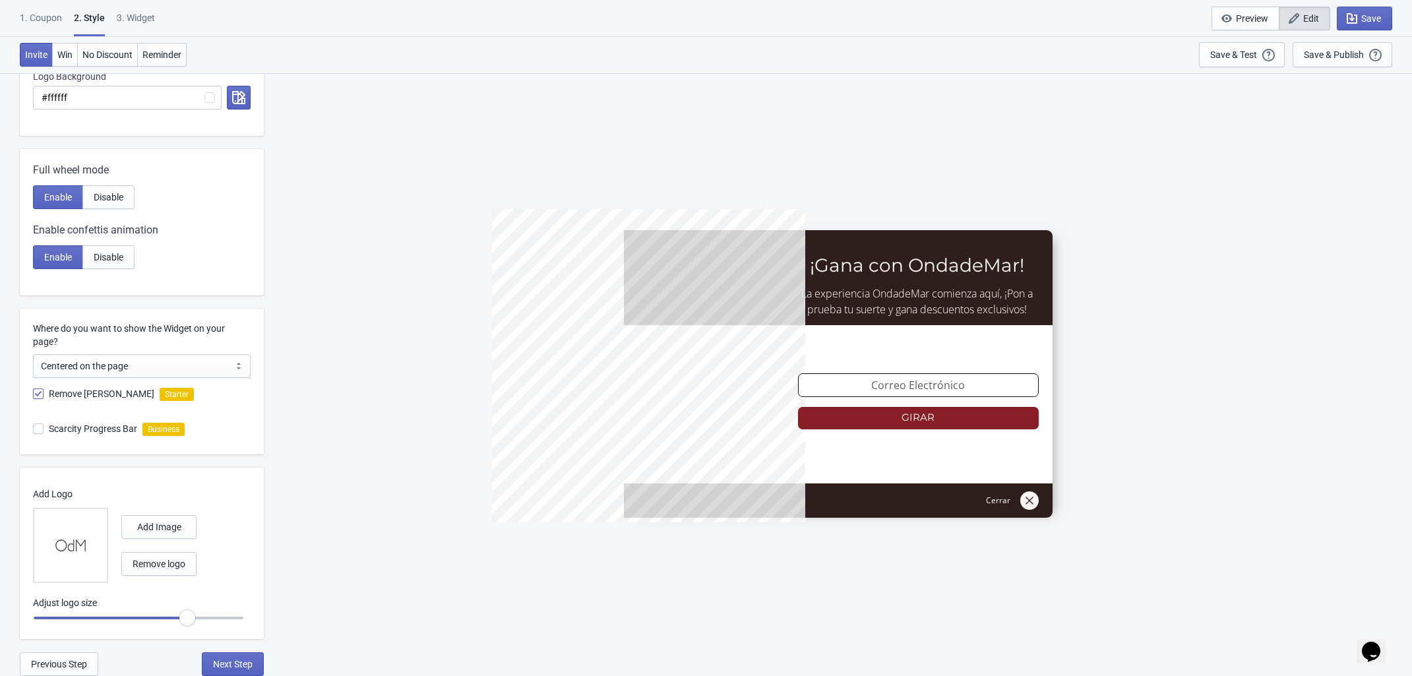
radio input "true"
type input "1.05"
radio input "true"
drag, startPoint x: 192, startPoint y: 607, endPoint x: 203, endPoint y: 607, distance: 11.2
type input "1.1"
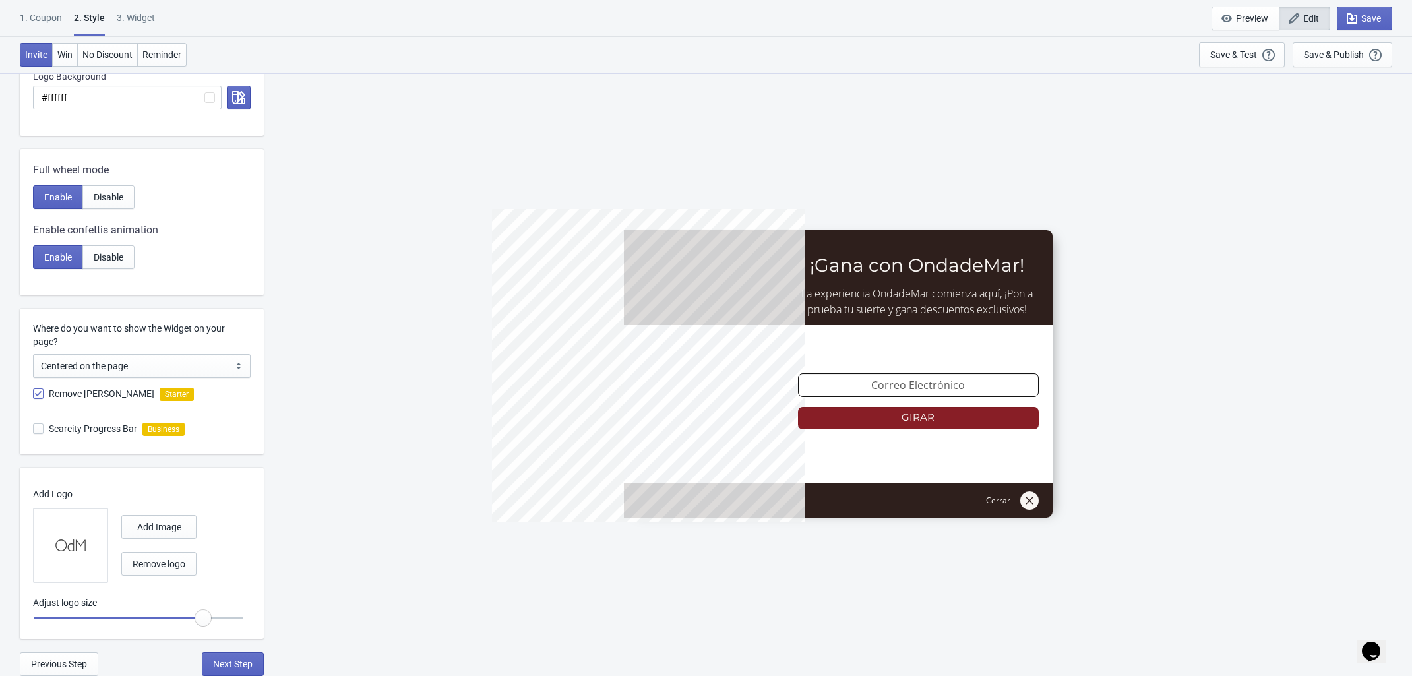
click at [203, 607] on input "range" at bounding box center [138, 618] width 211 height 24
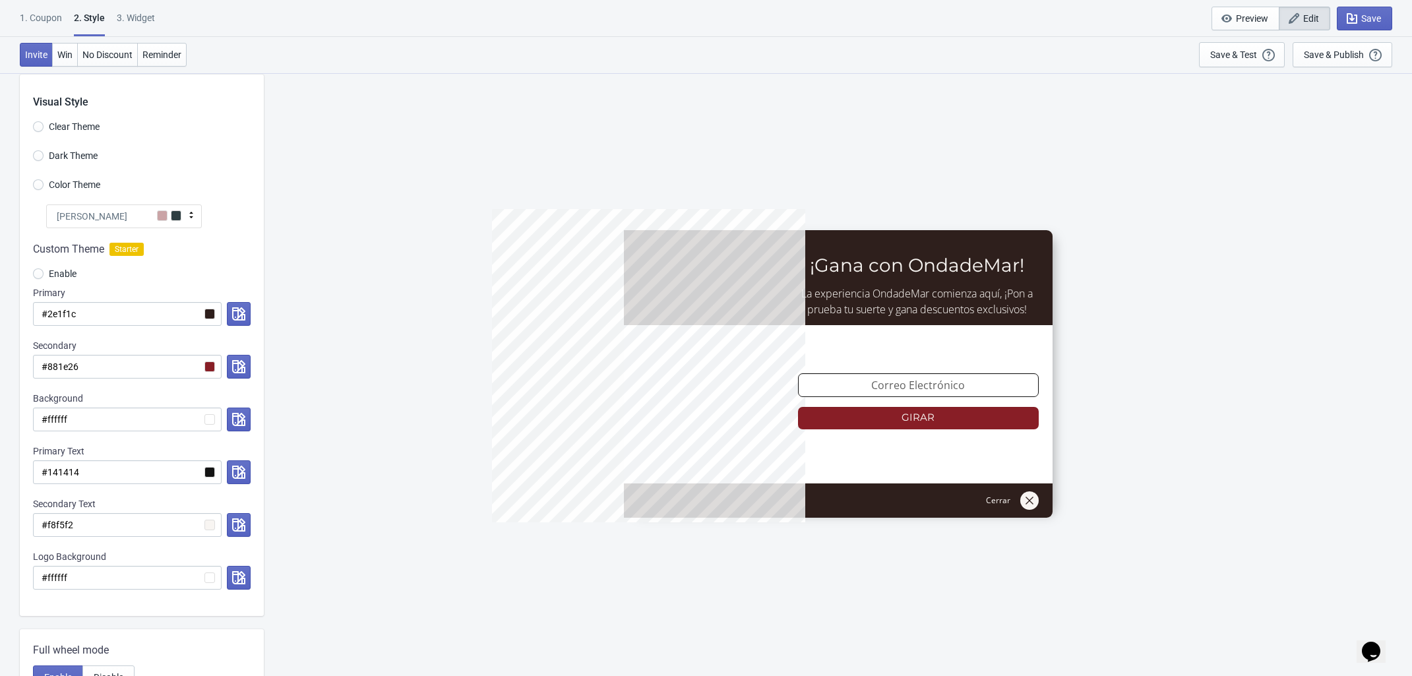
scroll to position [0, 0]
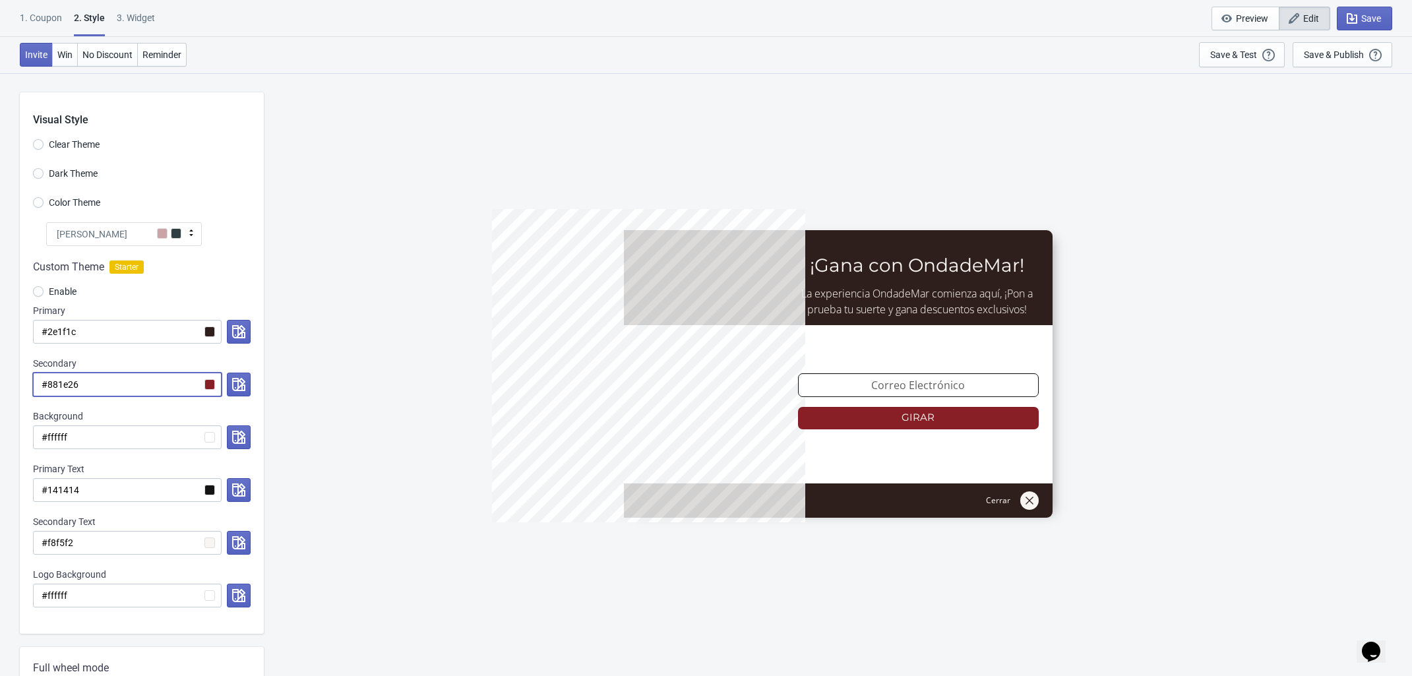
drag, startPoint x: 110, startPoint y: 380, endPoint x: 22, endPoint y: 376, distance: 88.5
click at [22, 376] on div "Custom Theme Starter Enable Primary #2e1f1c Secondary #881e26 Background #fffff…" at bounding box center [142, 440] width 244 height 388
drag, startPoint x: 93, startPoint y: 335, endPoint x: 1, endPoint y: 321, distance: 93.4
click at [1, 321] on div "Visual Style Clear Theme Dark Theme Color Theme [PERSON_NAME] Red [PERSON_NAME]…" at bounding box center [706, 623] width 1412 height 1101
paste input "881e26"
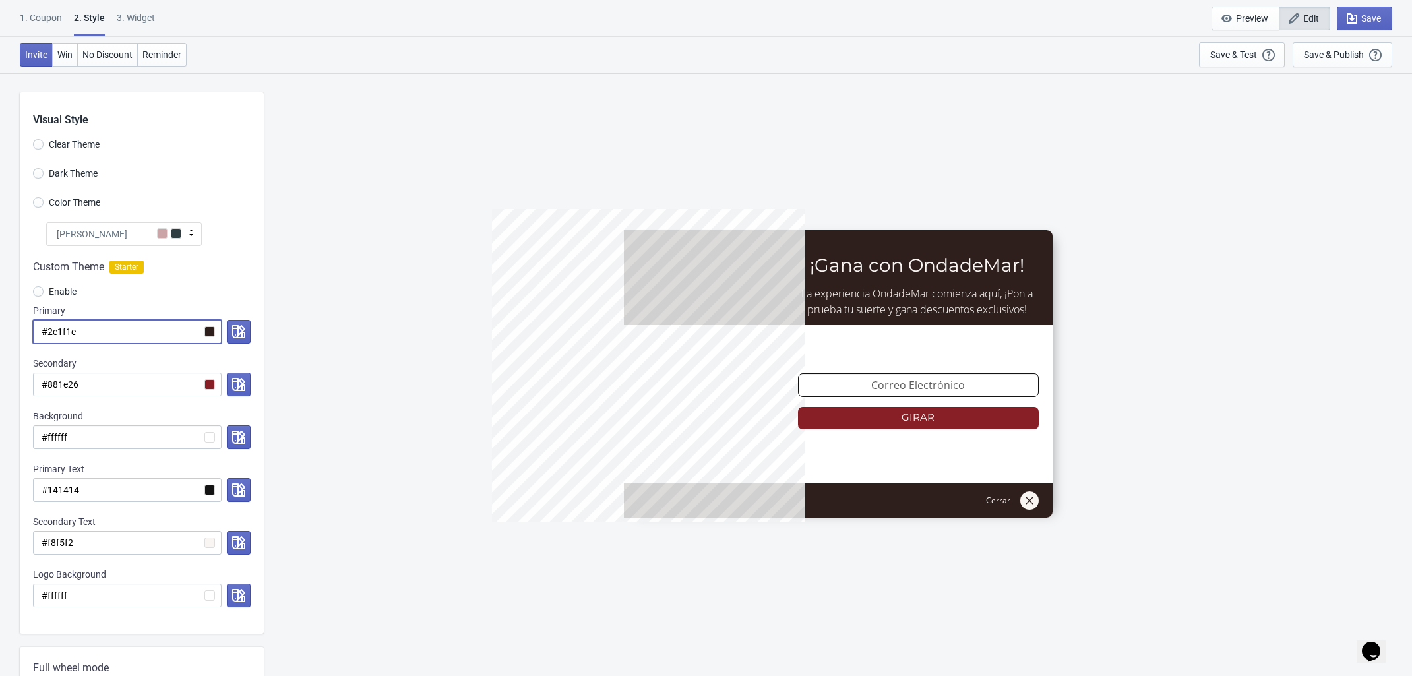
radio input "true"
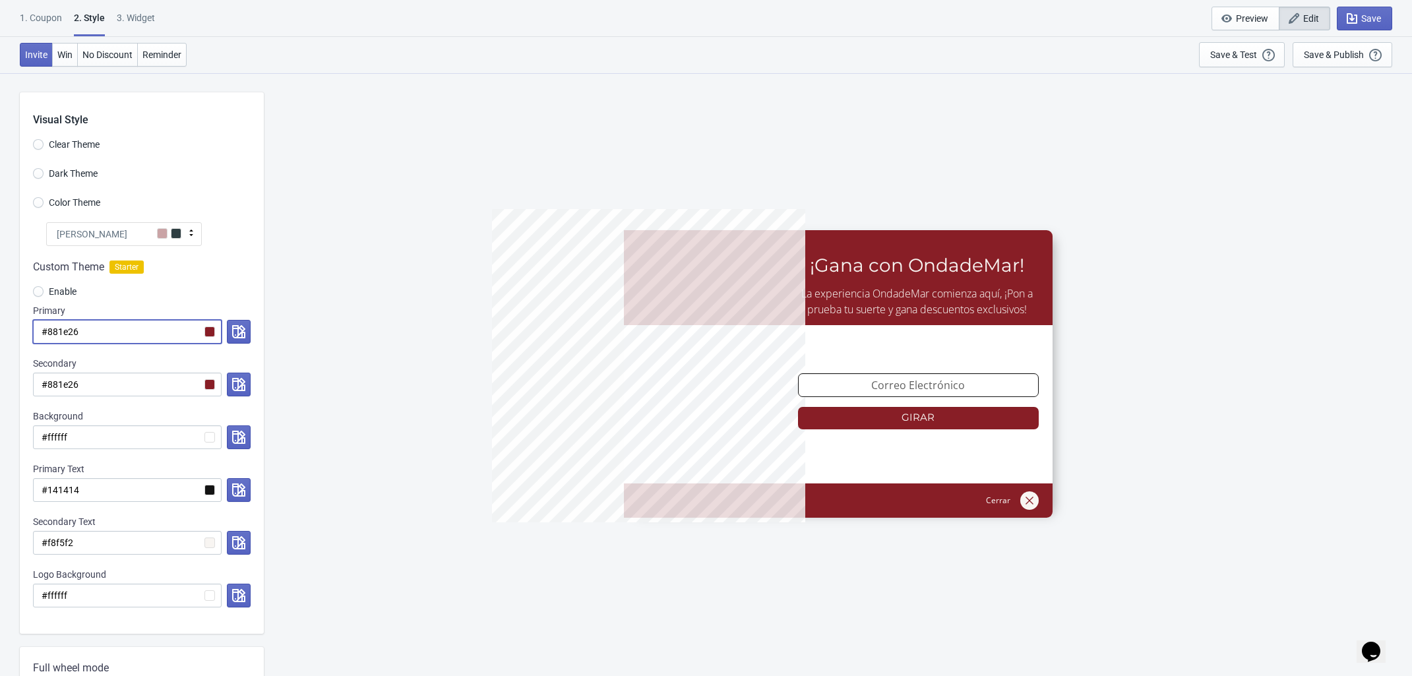
type input "#881e26"
drag, startPoint x: 93, startPoint y: 390, endPoint x: 47, endPoint y: 382, distance: 46.1
click at [47, 382] on input "#881e26" at bounding box center [127, 385] width 189 height 24
radio input "true"
type input "#b"
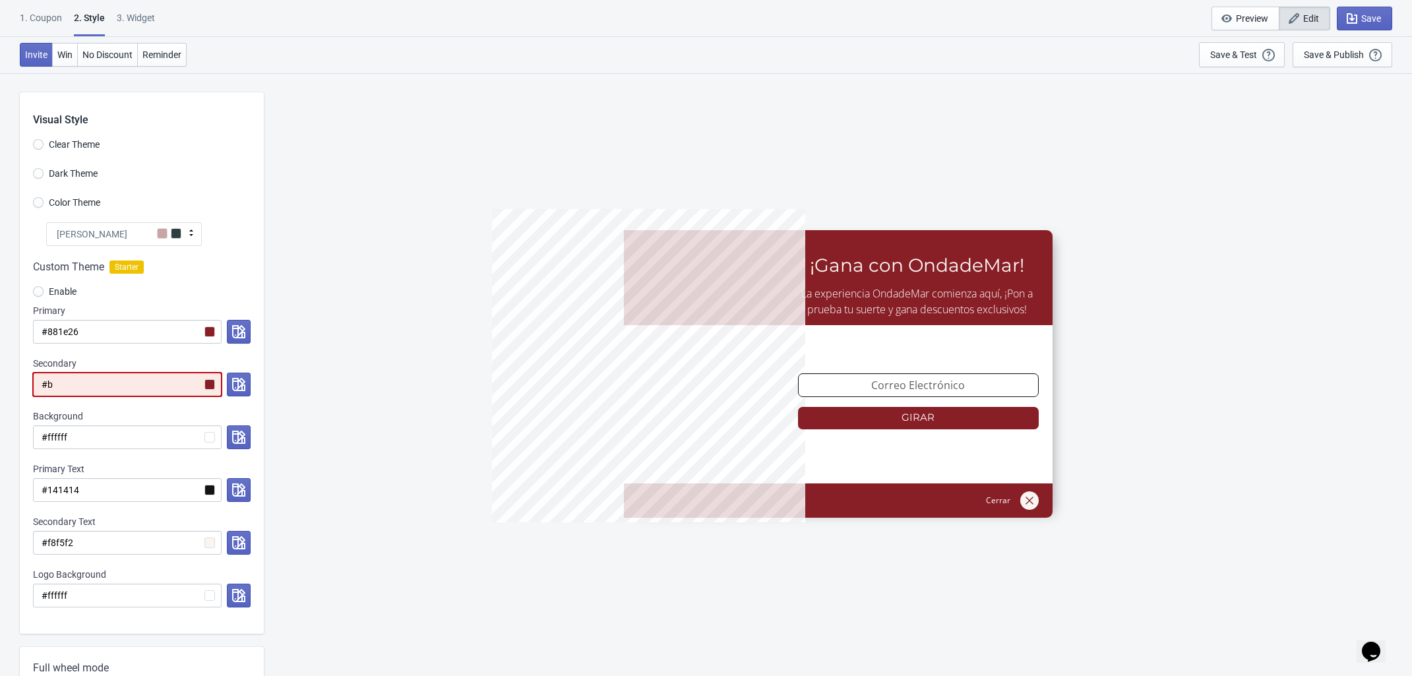
radio input "true"
type input "#b0"
radio input "true"
type input "#b03"
radio input "true"
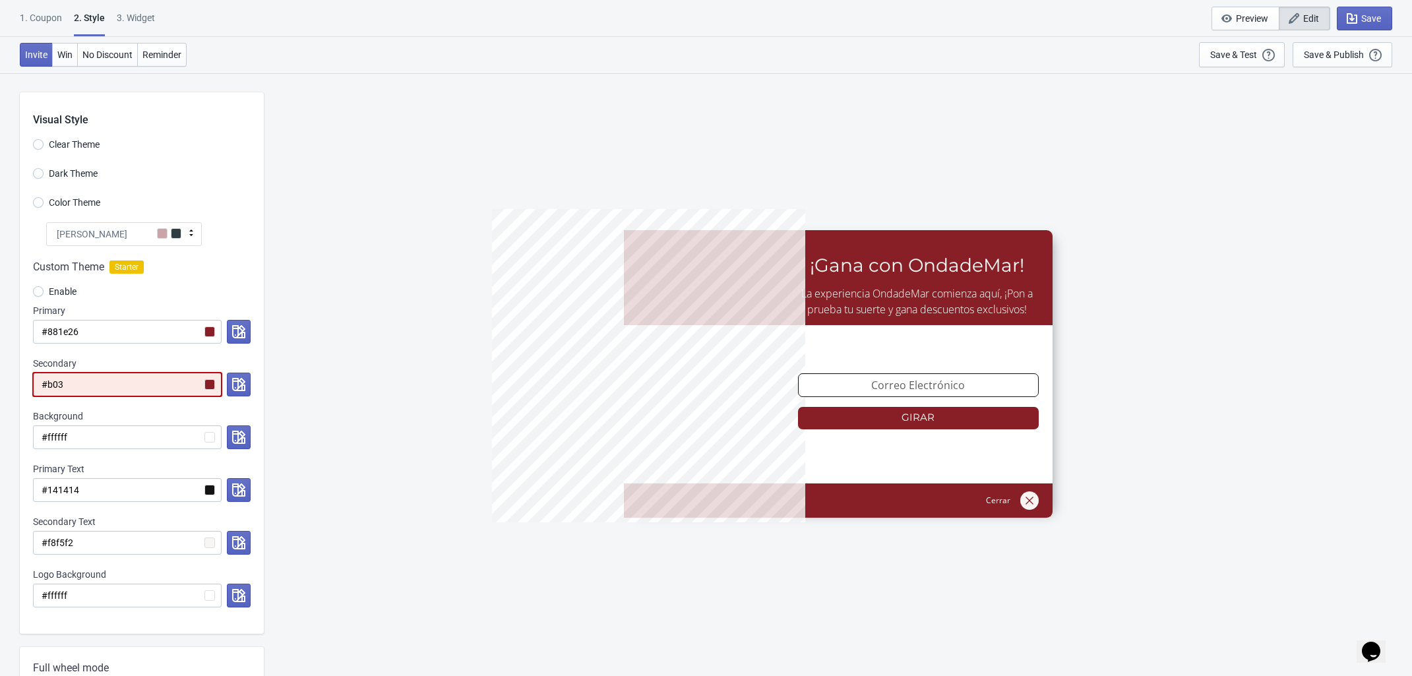
type input "#b036"
radio input "true"
type input "#b0364"
radio input "true"
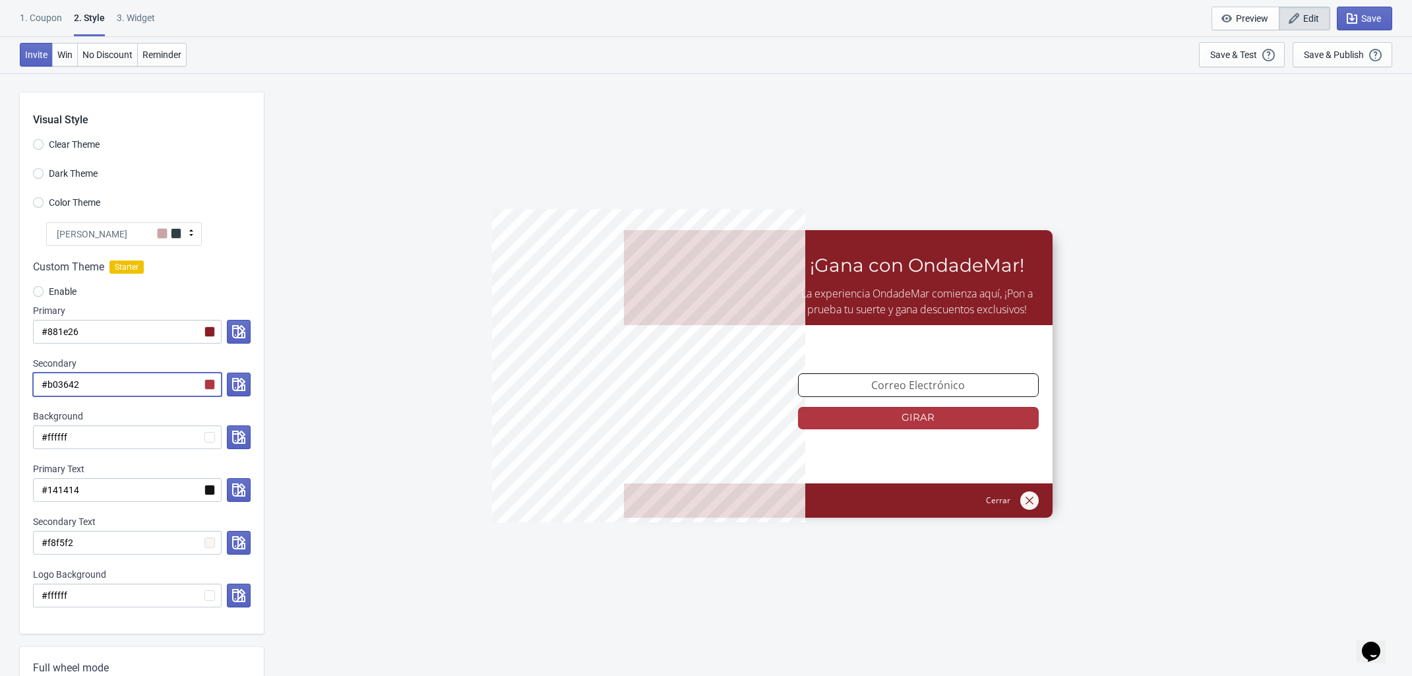
type input "#b03642"
click at [433, 487] on div "5%OFFODM ¡Gana con OndadeMar! La experiencia OndadeMar comienza aquí, ¡Pon a pr…" at bounding box center [837, 374] width 1135 height 603
click at [1358, 14] on icon "button" at bounding box center [1351, 18] width 13 height 13
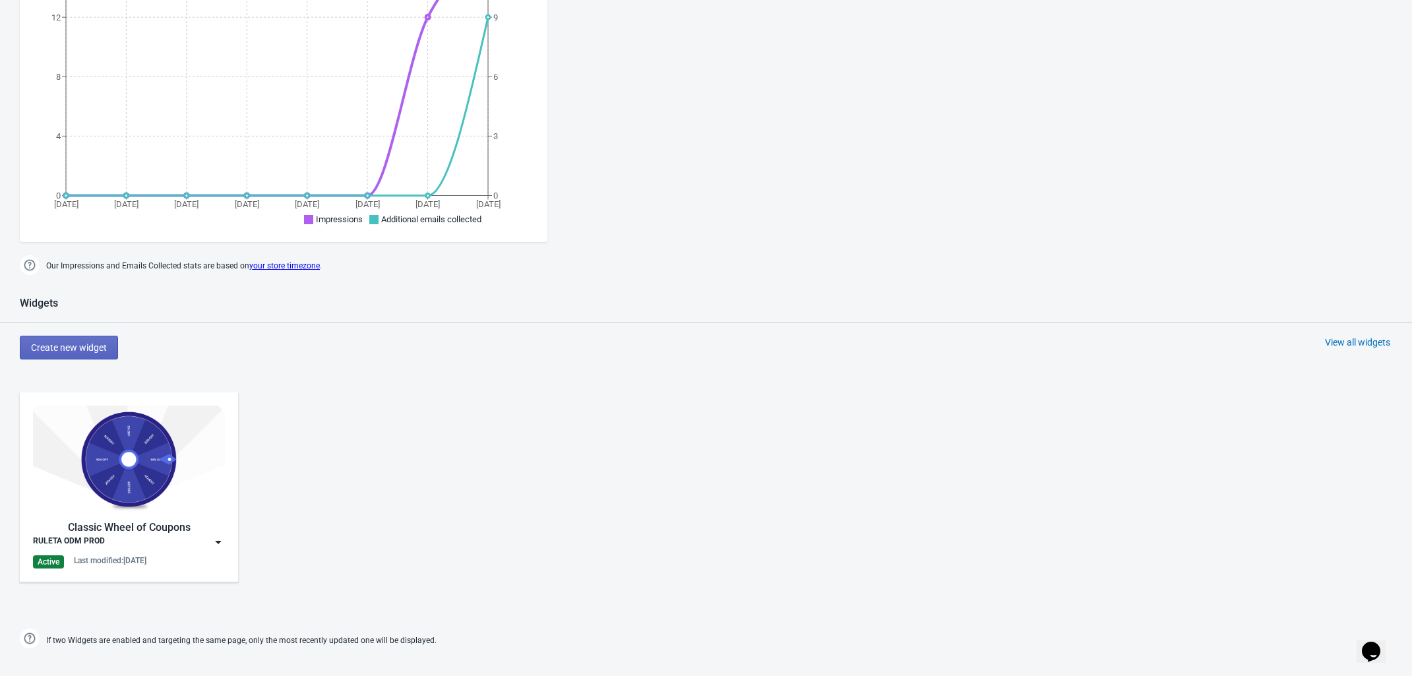
scroll to position [412, 0]
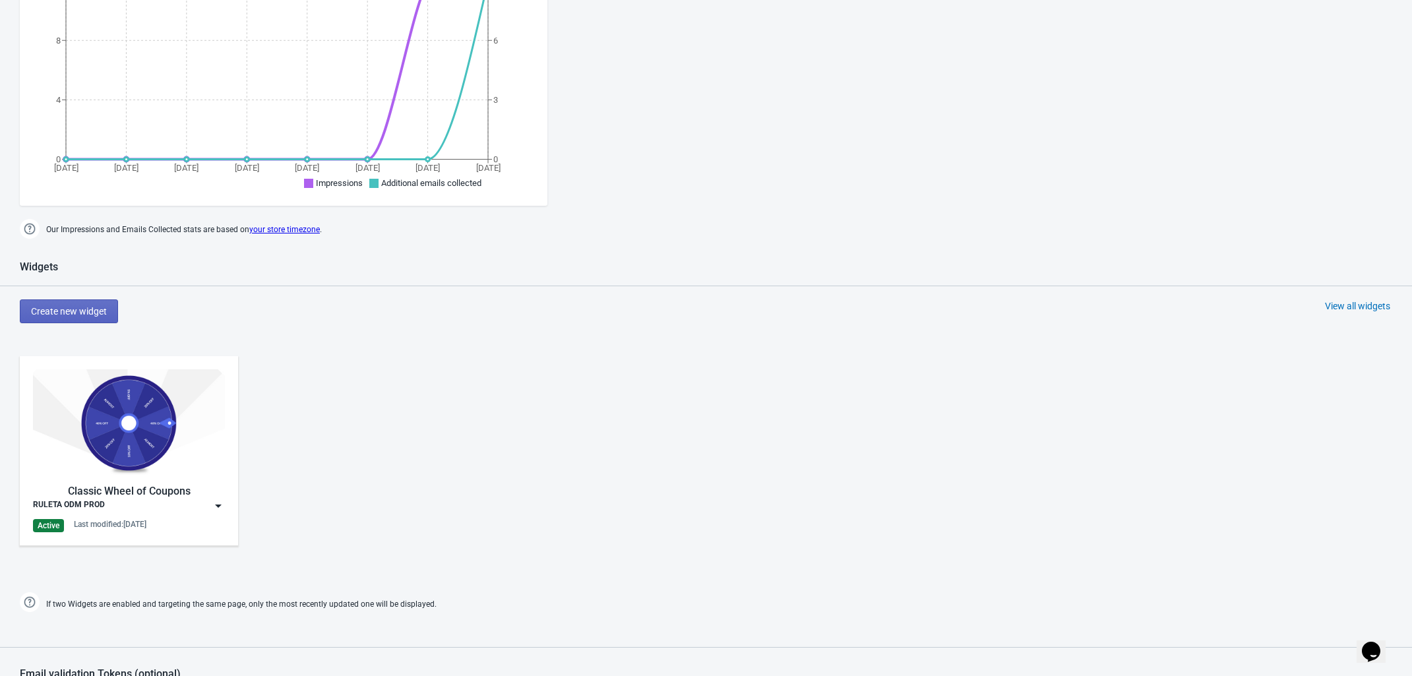
click at [142, 436] on img at bounding box center [129, 422] width 192 height 107
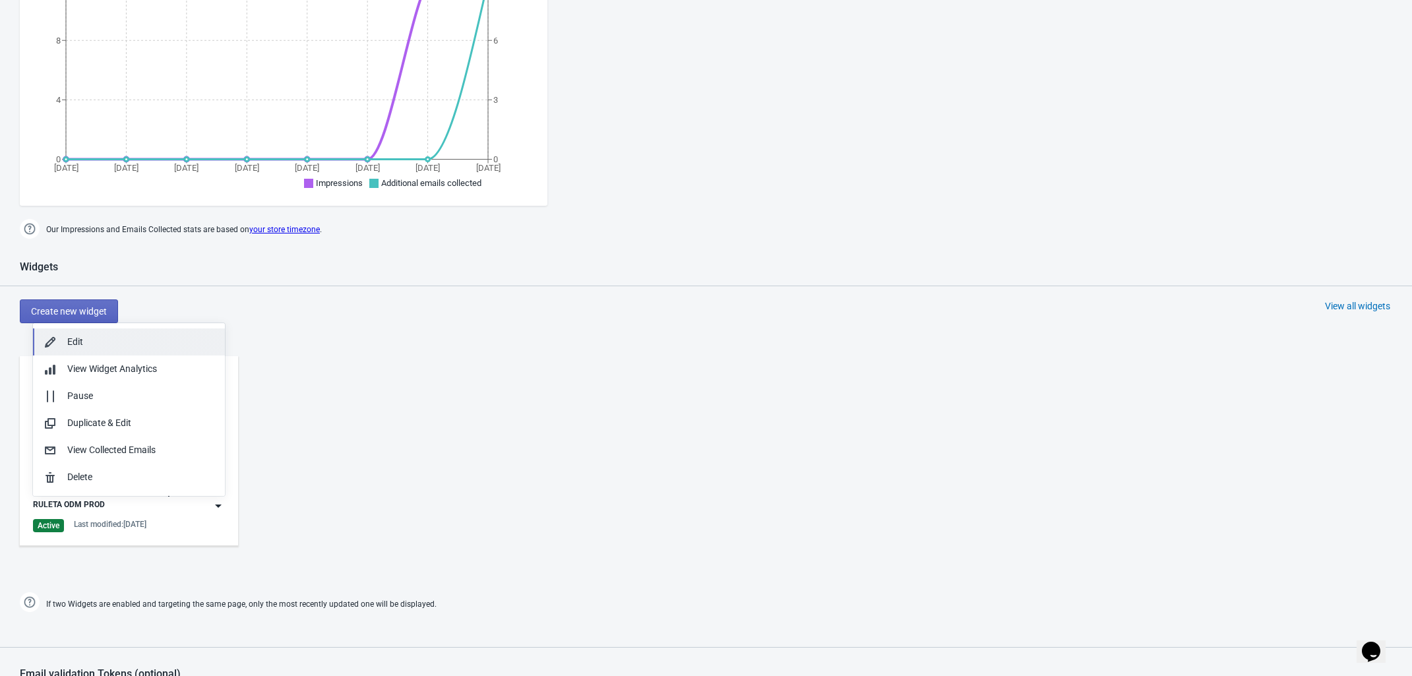
click at [113, 338] on div "Edit" at bounding box center [140, 342] width 147 height 14
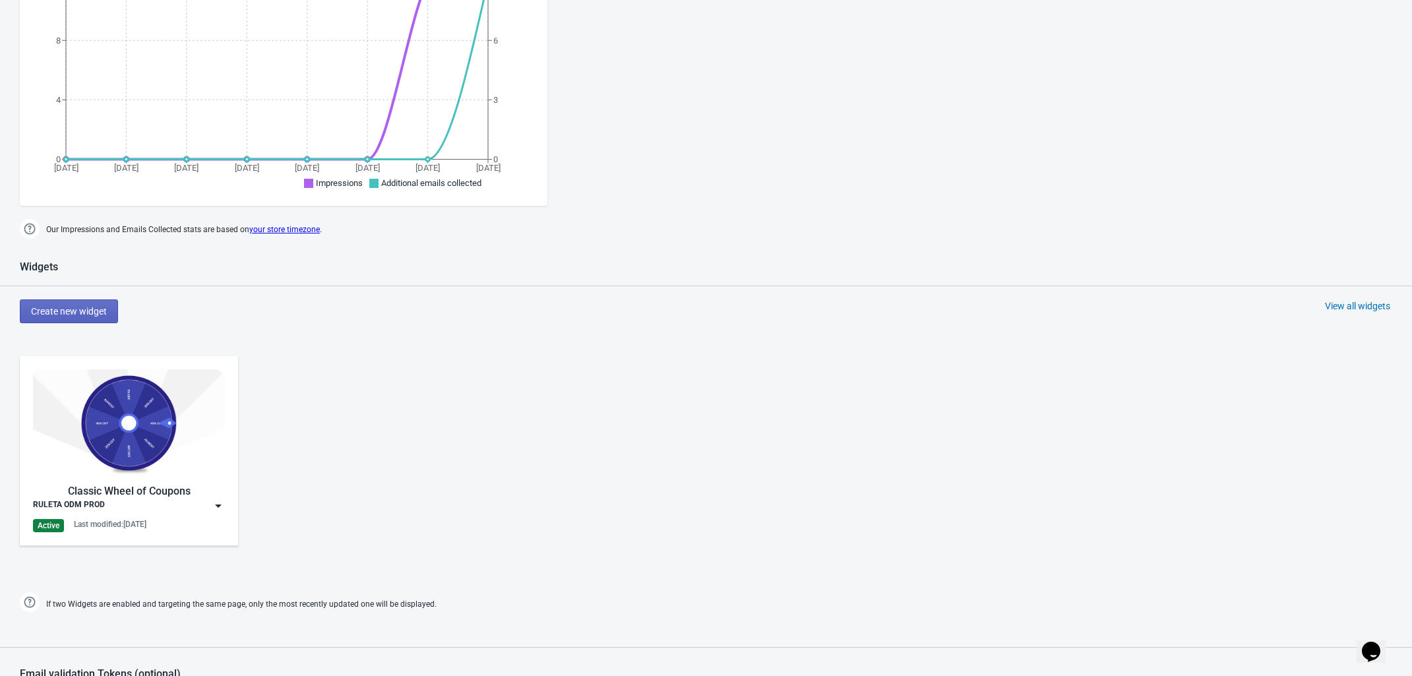
click at [162, 442] on img at bounding box center [129, 422] width 192 height 107
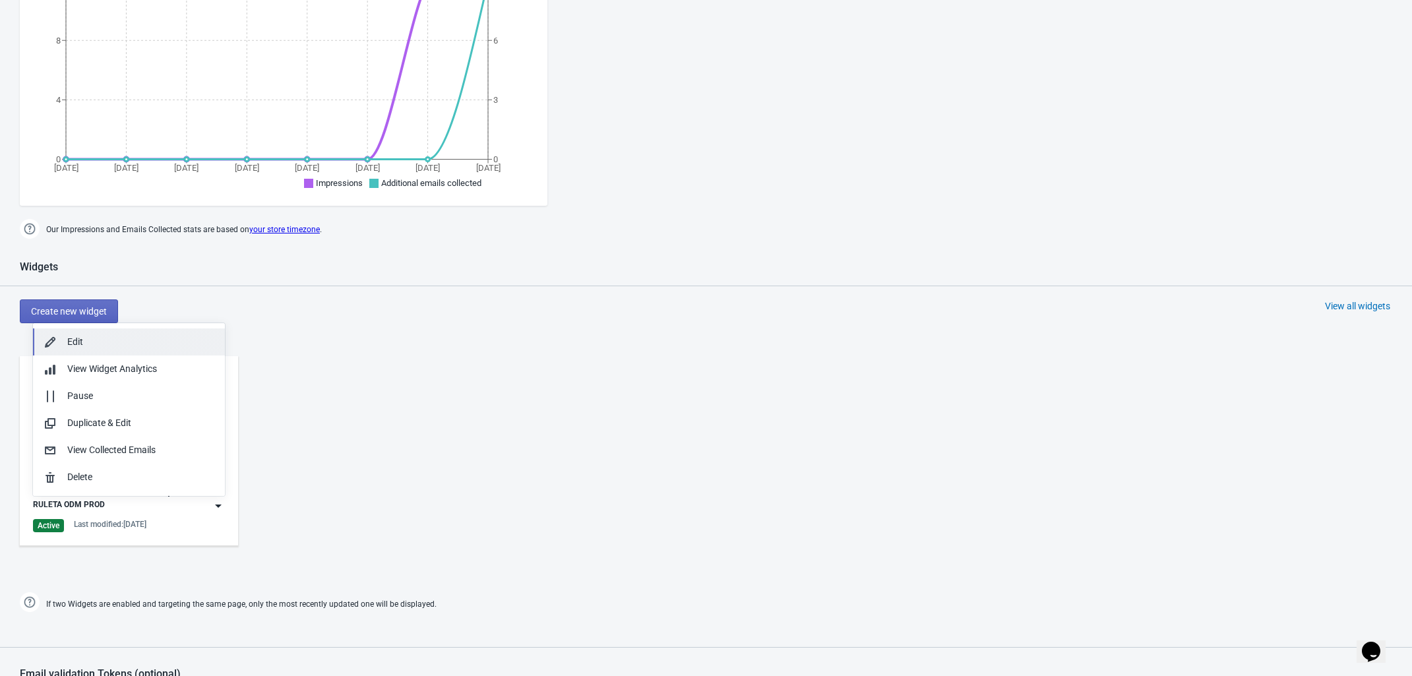
click at [123, 343] on div "Edit" at bounding box center [140, 342] width 147 height 14
